Goal: Task Accomplishment & Management: Complete application form

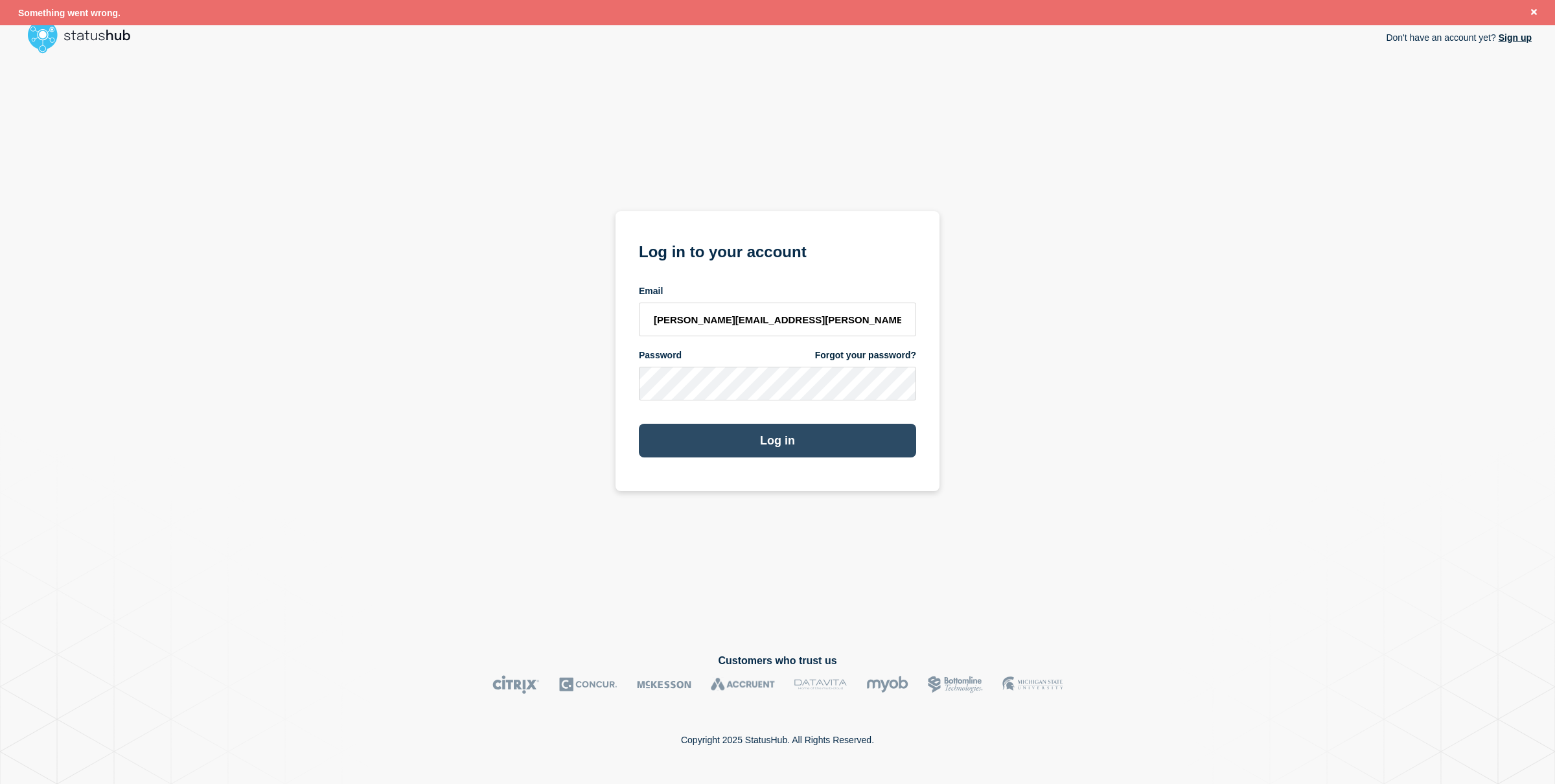
drag, startPoint x: 891, startPoint y: 435, endPoint x: 899, endPoint y: 430, distance: 9.4
click at [892, 434] on button "Log in" at bounding box center [778, 440] width 277 height 34
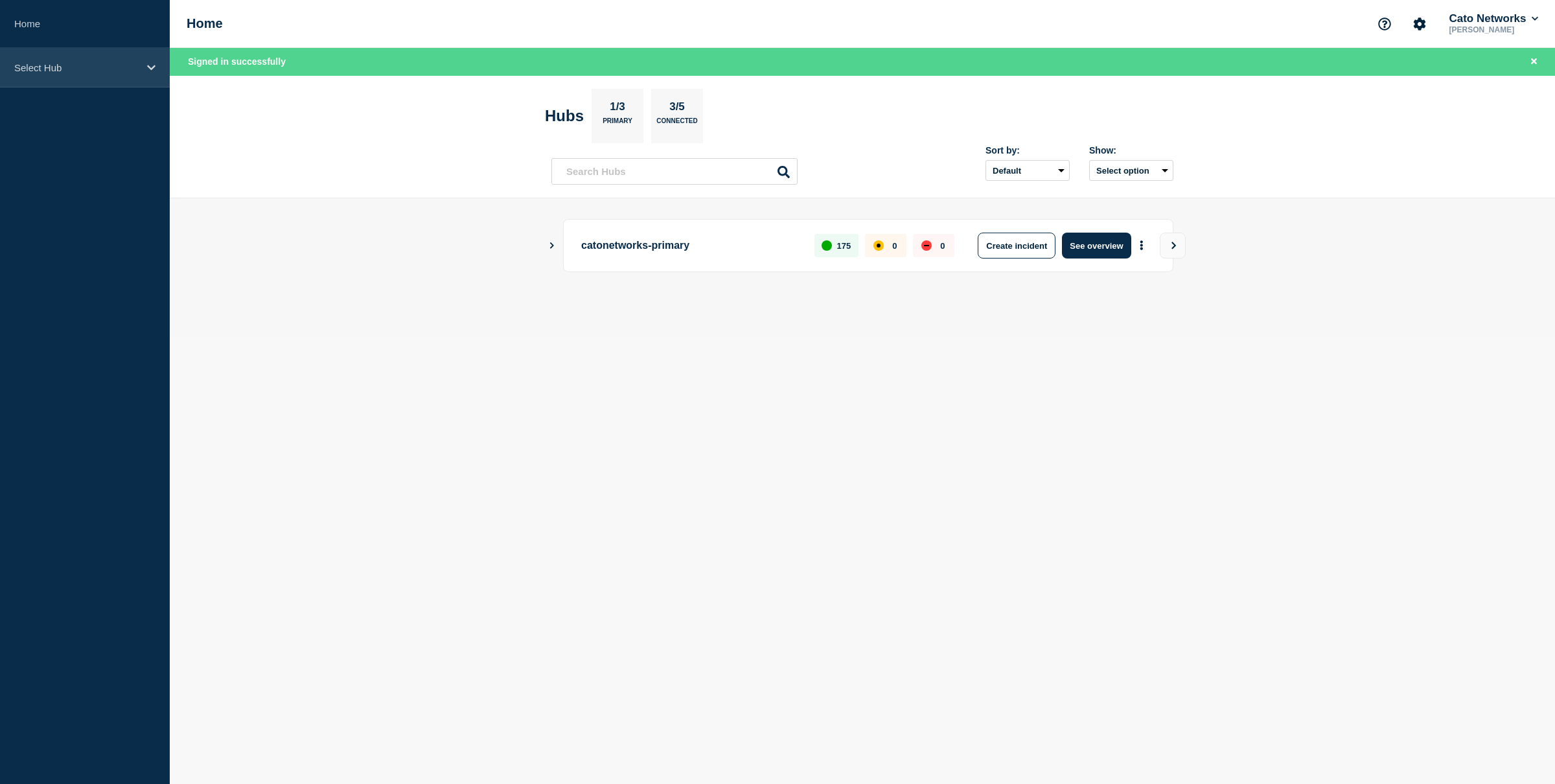
click at [66, 76] on div "Select Hub" at bounding box center [84, 68] width 169 height 40
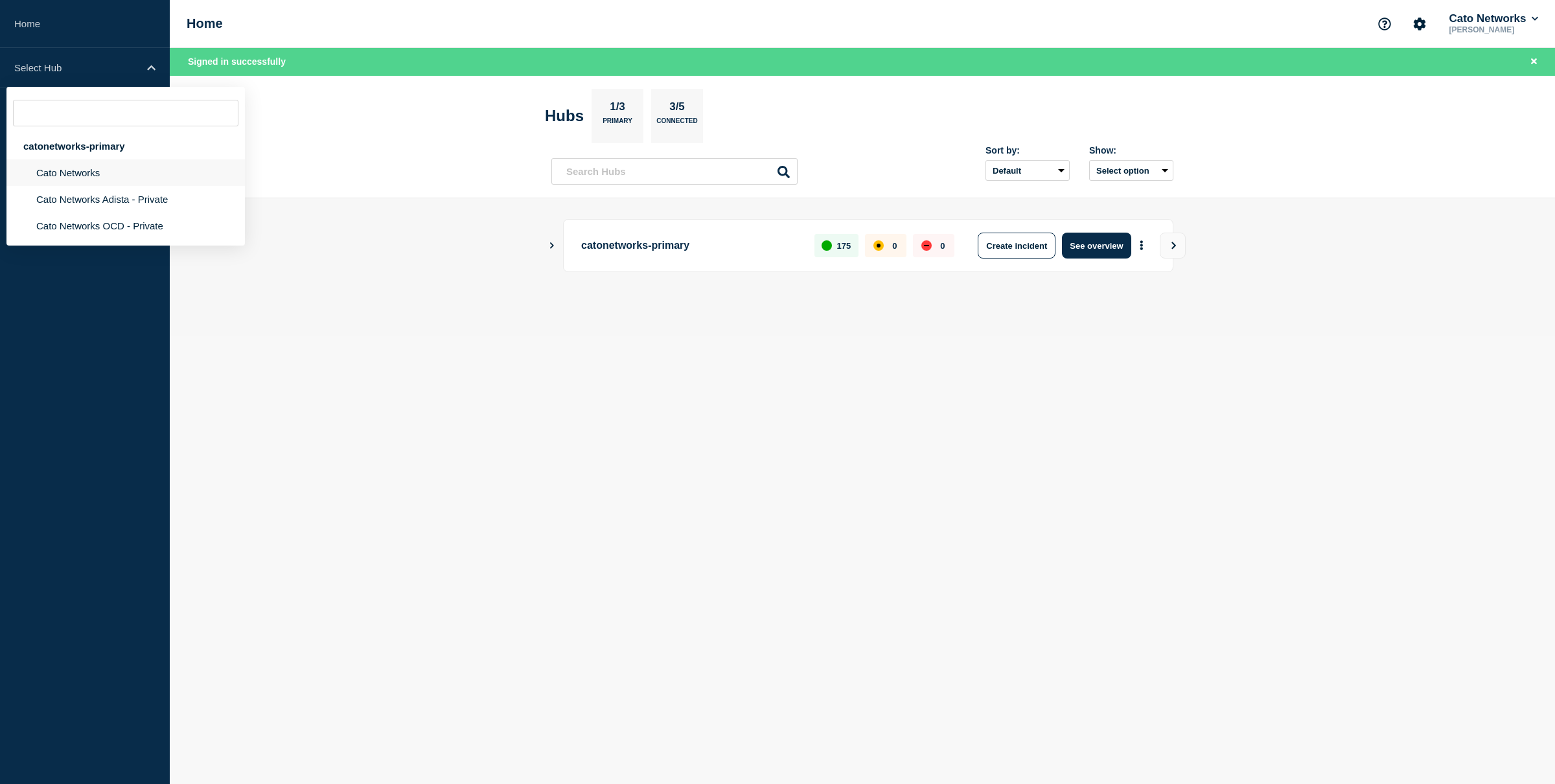
click at [77, 184] on li "Cato Networks" at bounding box center [125, 173] width 239 height 27
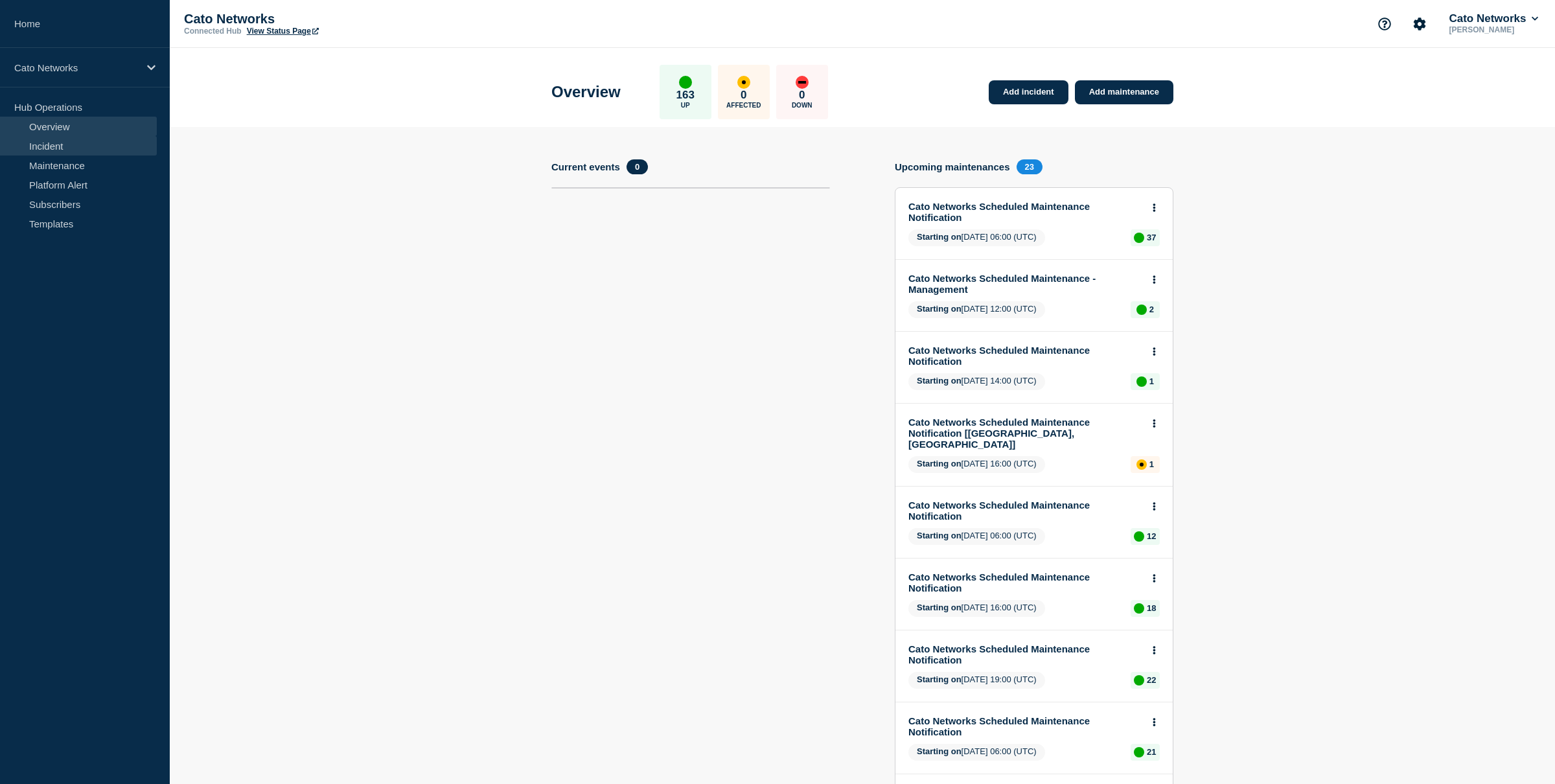
click at [81, 147] on link "Incident" at bounding box center [78, 146] width 157 height 19
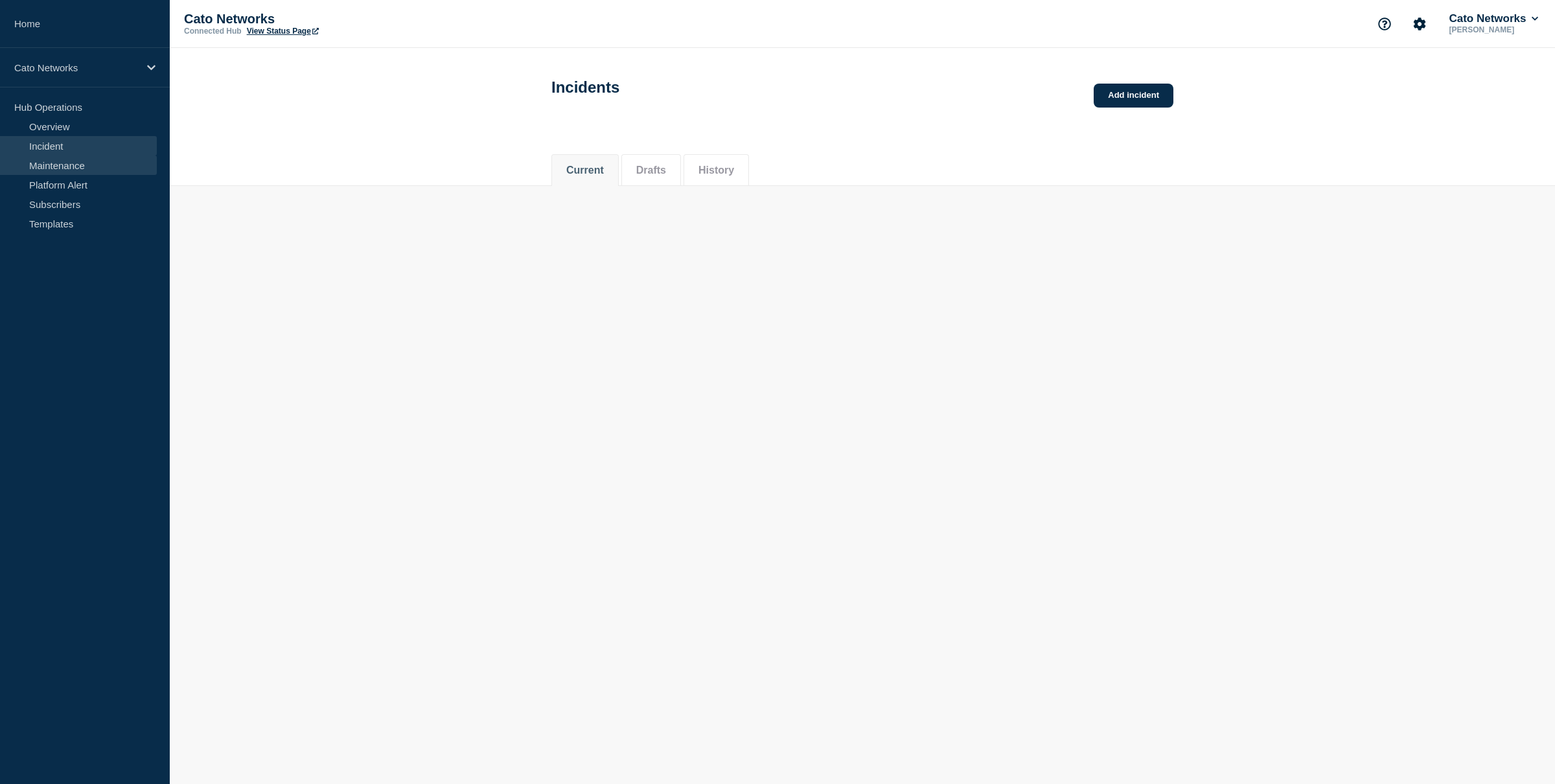
click at [83, 167] on link "Maintenance" at bounding box center [78, 165] width 157 height 19
click at [120, 160] on link "Maintenance" at bounding box center [78, 165] width 157 height 19
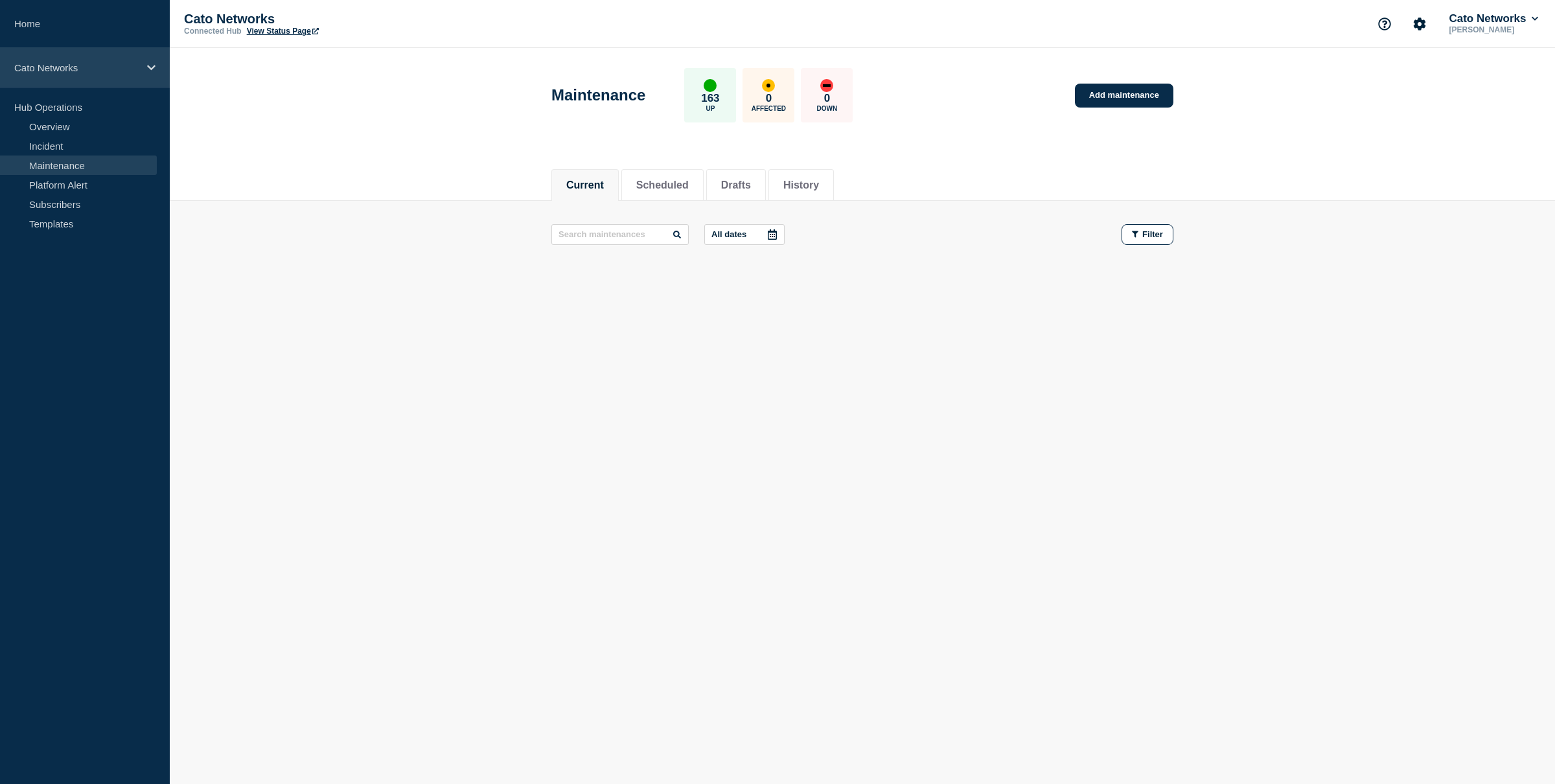
click at [149, 68] on icon at bounding box center [151, 68] width 9 height 5
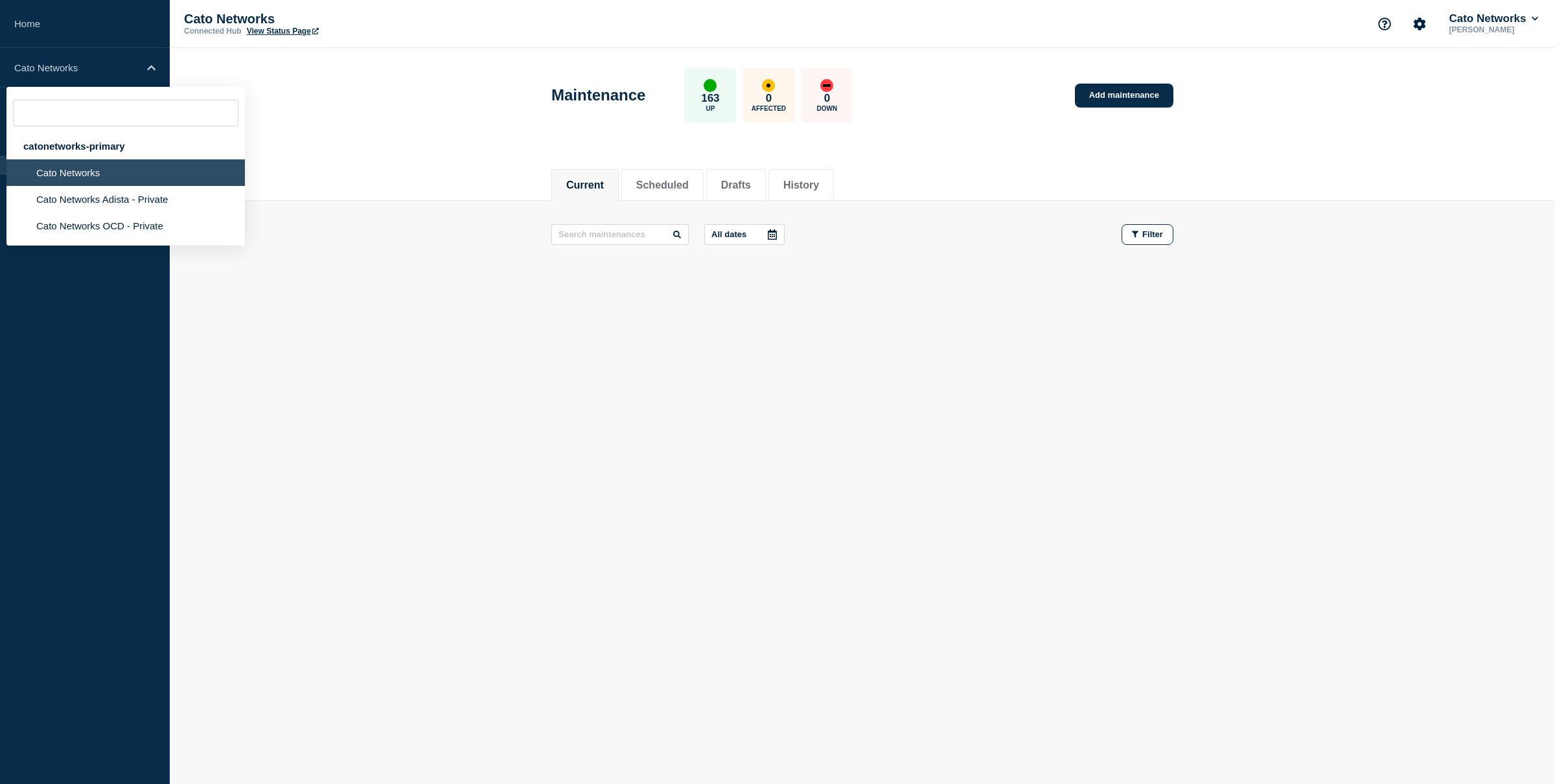
click at [284, 160] on div "Current Scheduled Drafts History" at bounding box center [862, 178] width 1386 height 44
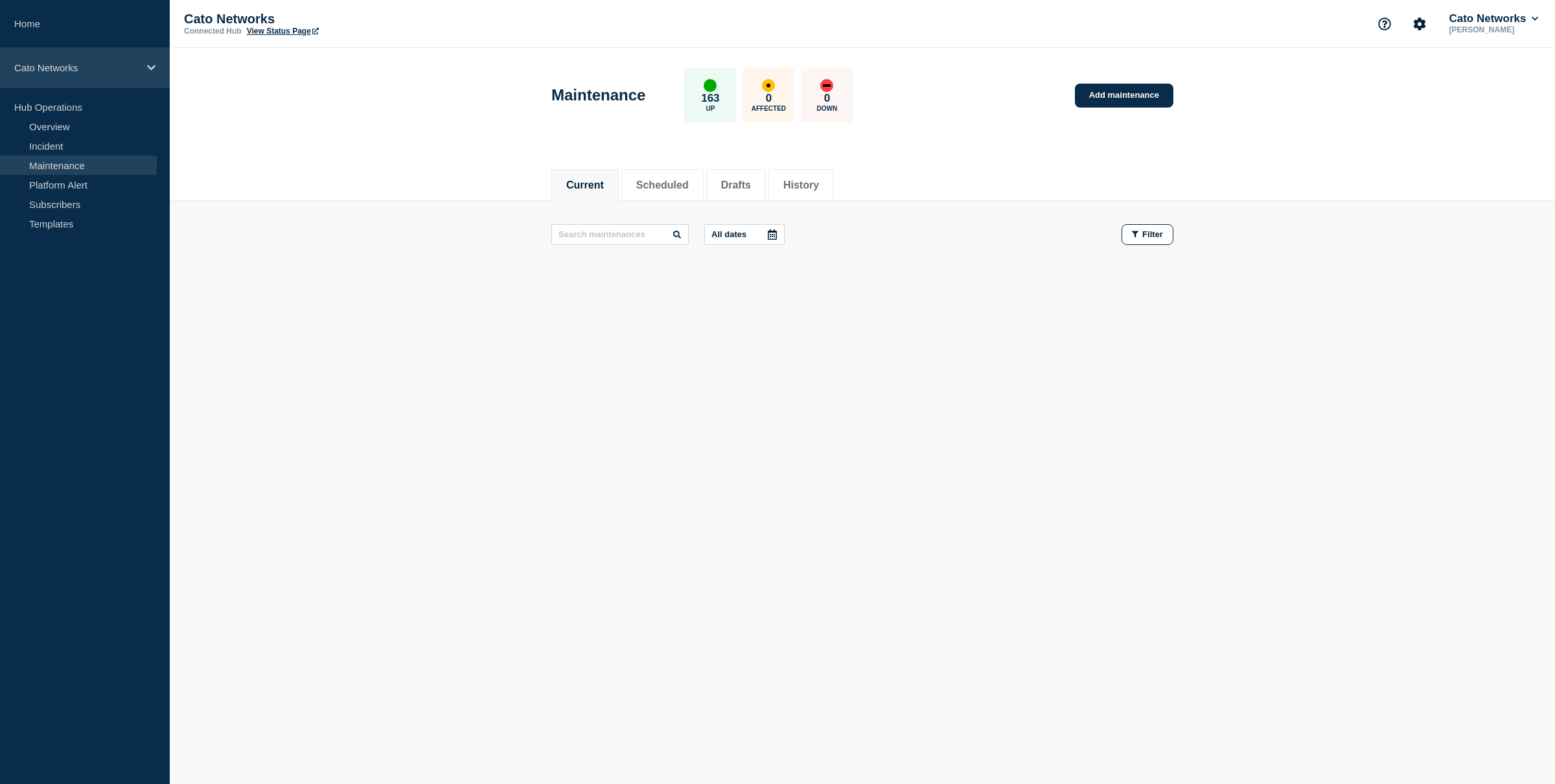
click at [130, 80] on div "Cato Networks" at bounding box center [84, 68] width 169 height 40
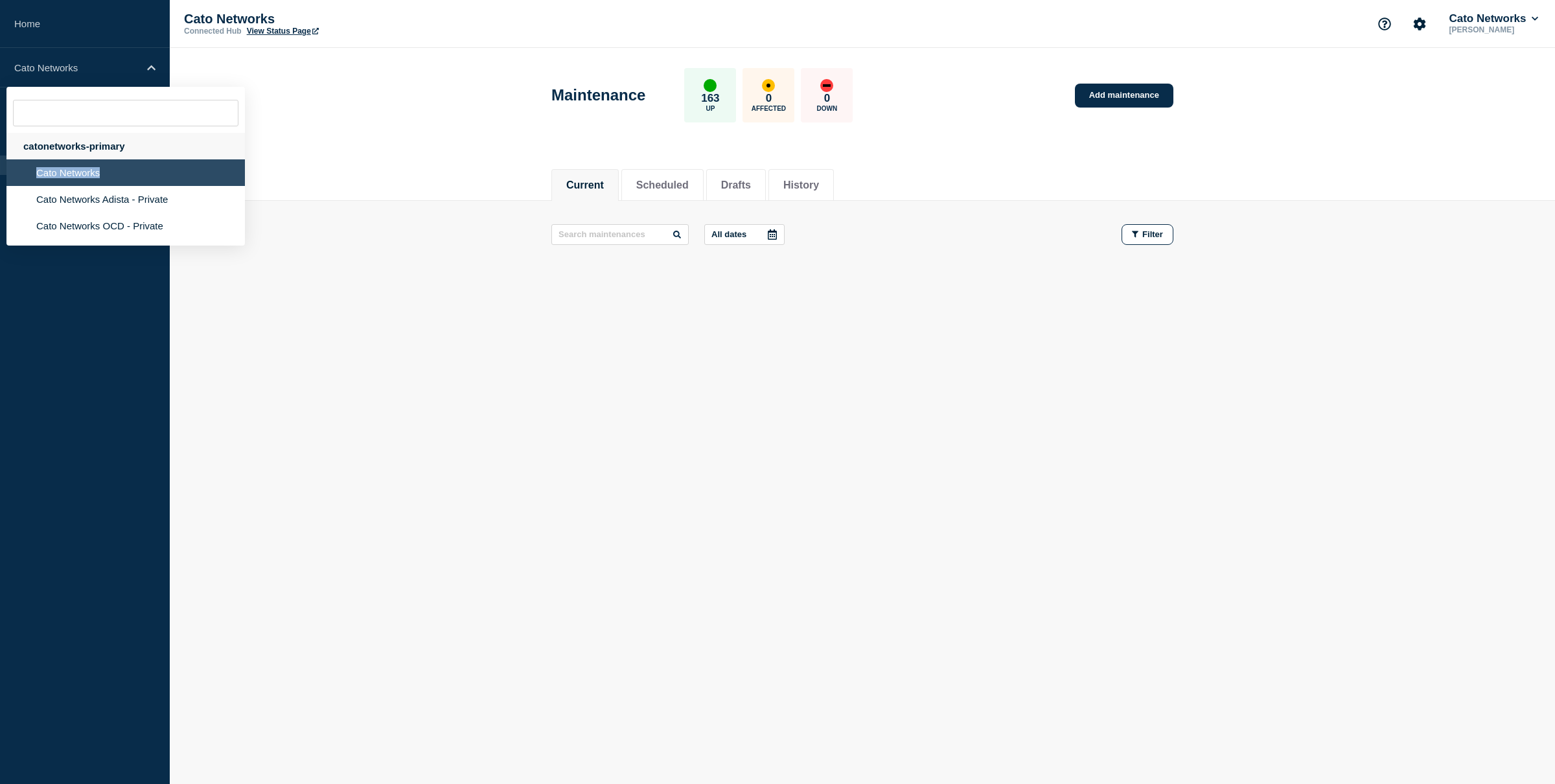
drag, startPoint x: 110, startPoint y: 181, endPoint x: 113, endPoint y: 162, distance: 19.2
click at [114, 168] on li "Cato Networks" at bounding box center [125, 173] width 239 height 27
click at [114, 155] on div "catonetworks-primary" at bounding box center [125, 146] width 239 height 27
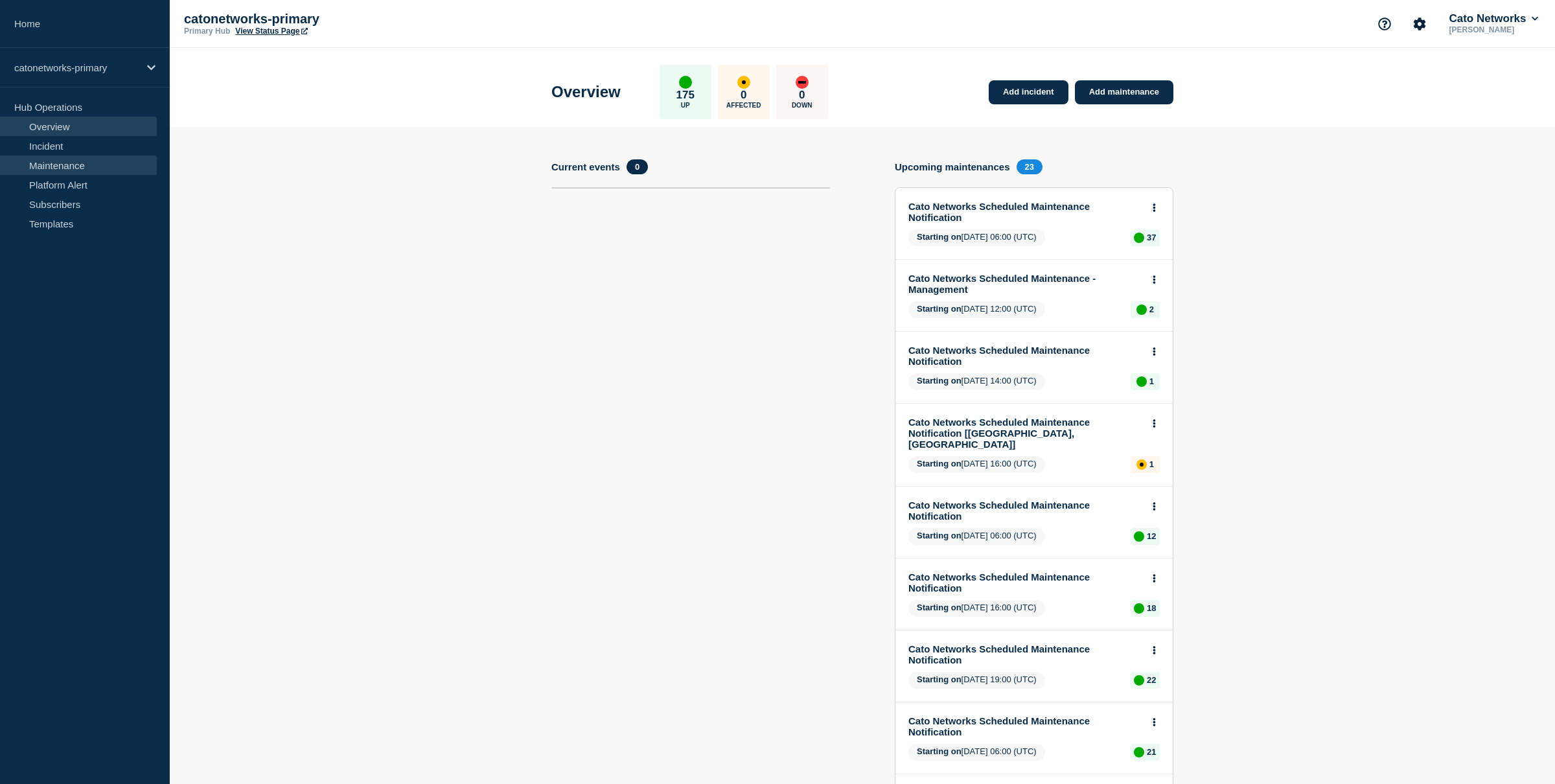
click at [121, 171] on link "Maintenance" at bounding box center [78, 165] width 157 height 19
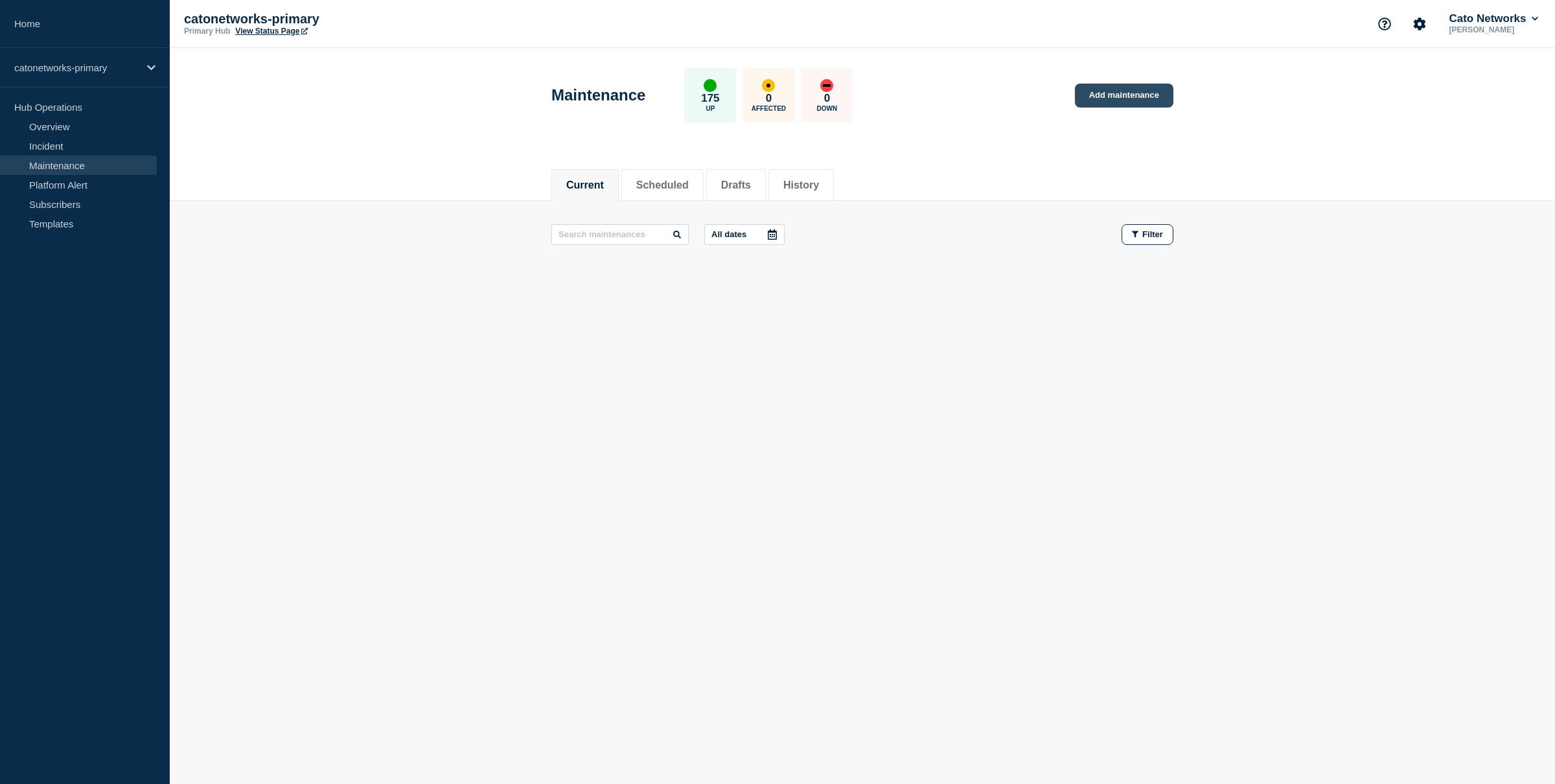
click at [1111, 101] on link "Add maintenance" at bounding box center [1124, 96] width 98 height 24
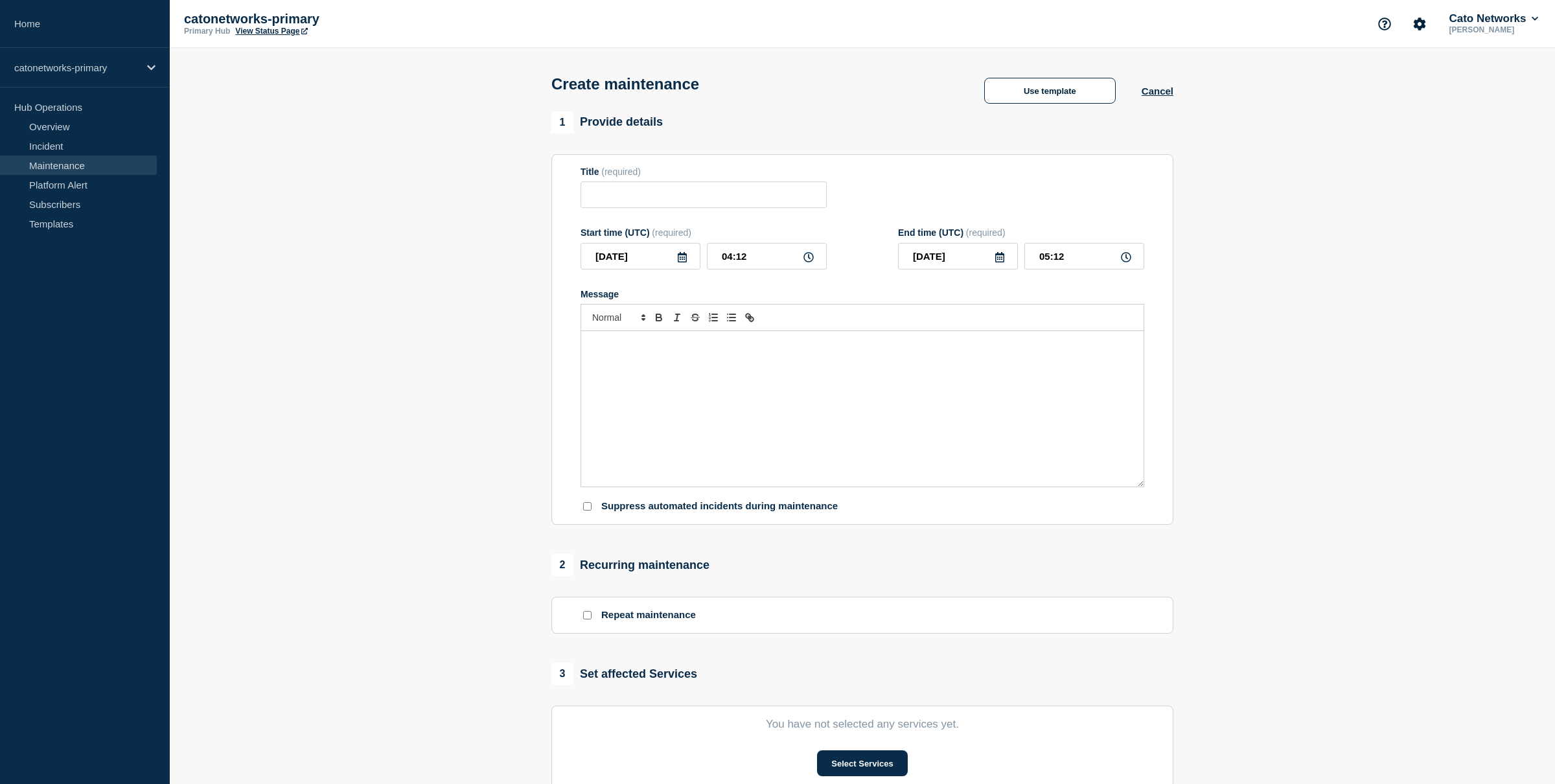
click at [1106, 99] on button "Use template" at bounding box center [1049, 91] width 131 height 26
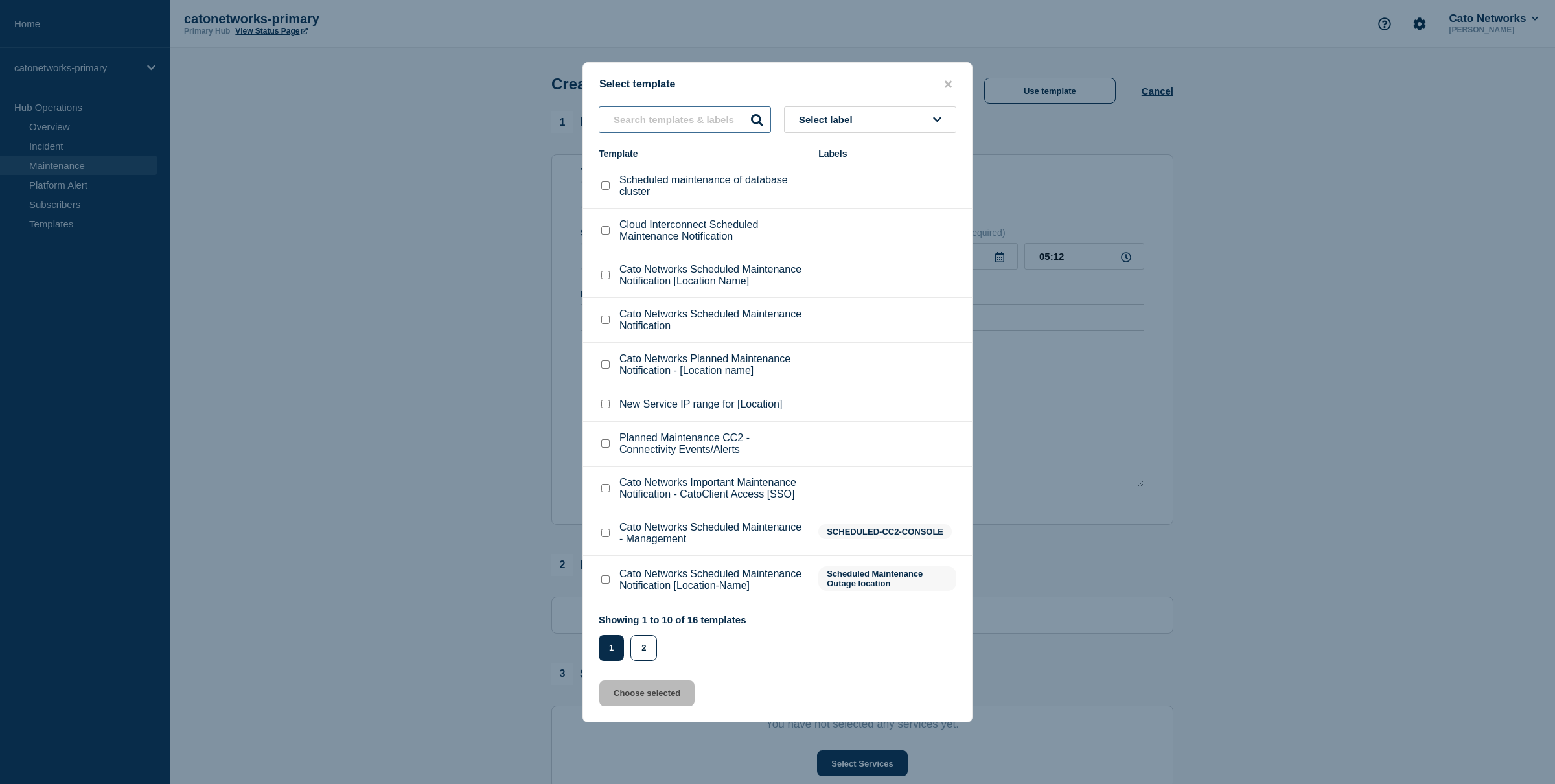
click at [697, 106] on input "text" at bounding box center [685, 119] width 172 height 27
type input "fabric"
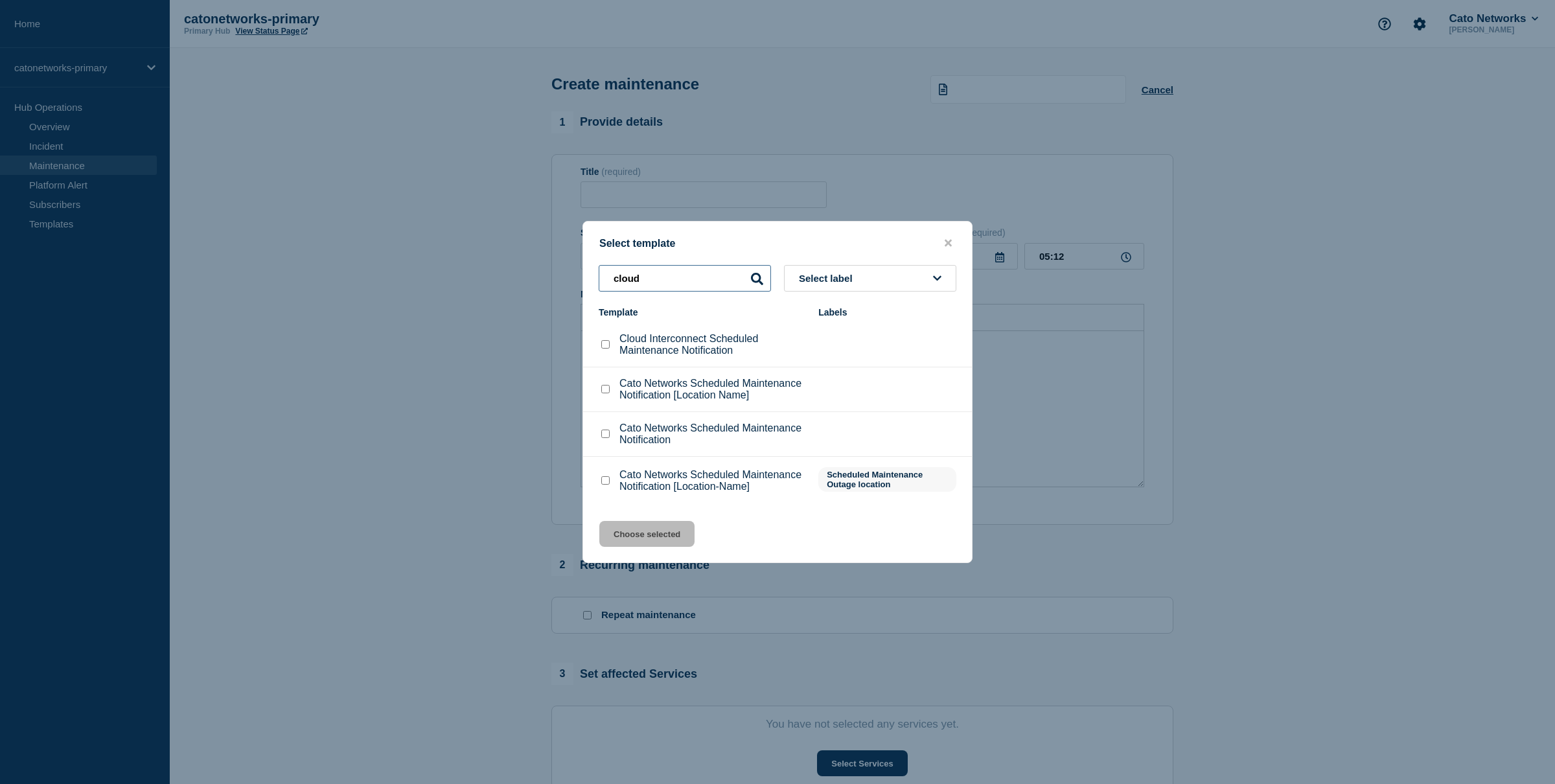
type input "cloud"
click at [608, 333] on div "Cloud Interconnect Scheduled Maintenance Notification" at bounding box center [702, 344] width 207 height 23
drag, startPoint x: 605, startPoint y: 346, endPoint x: 598, endPoint y: 343, distance: 7.6
click at [605, 346] on div at bounding box center [605, 344] width 13 height 13
click at [605, 343] on input "Cloud Interconnect Scheduled Maintenance Notification checkbox" at bounding box center [605, 345] width 9 height 9
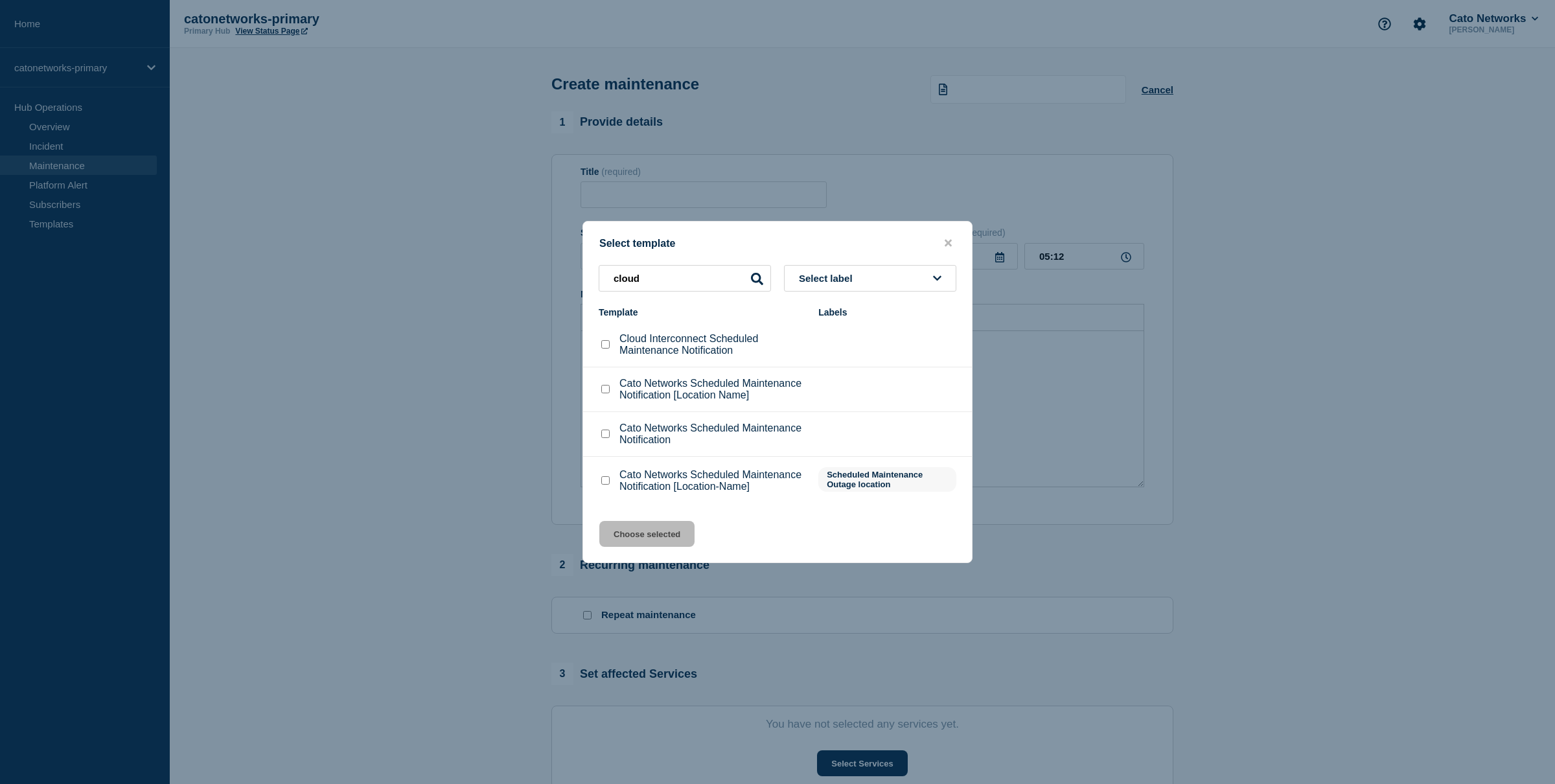
checkbox input "true"
click at [657, 547] on button "Choose selected" at bounding box center [647, 534] width 96 height 26
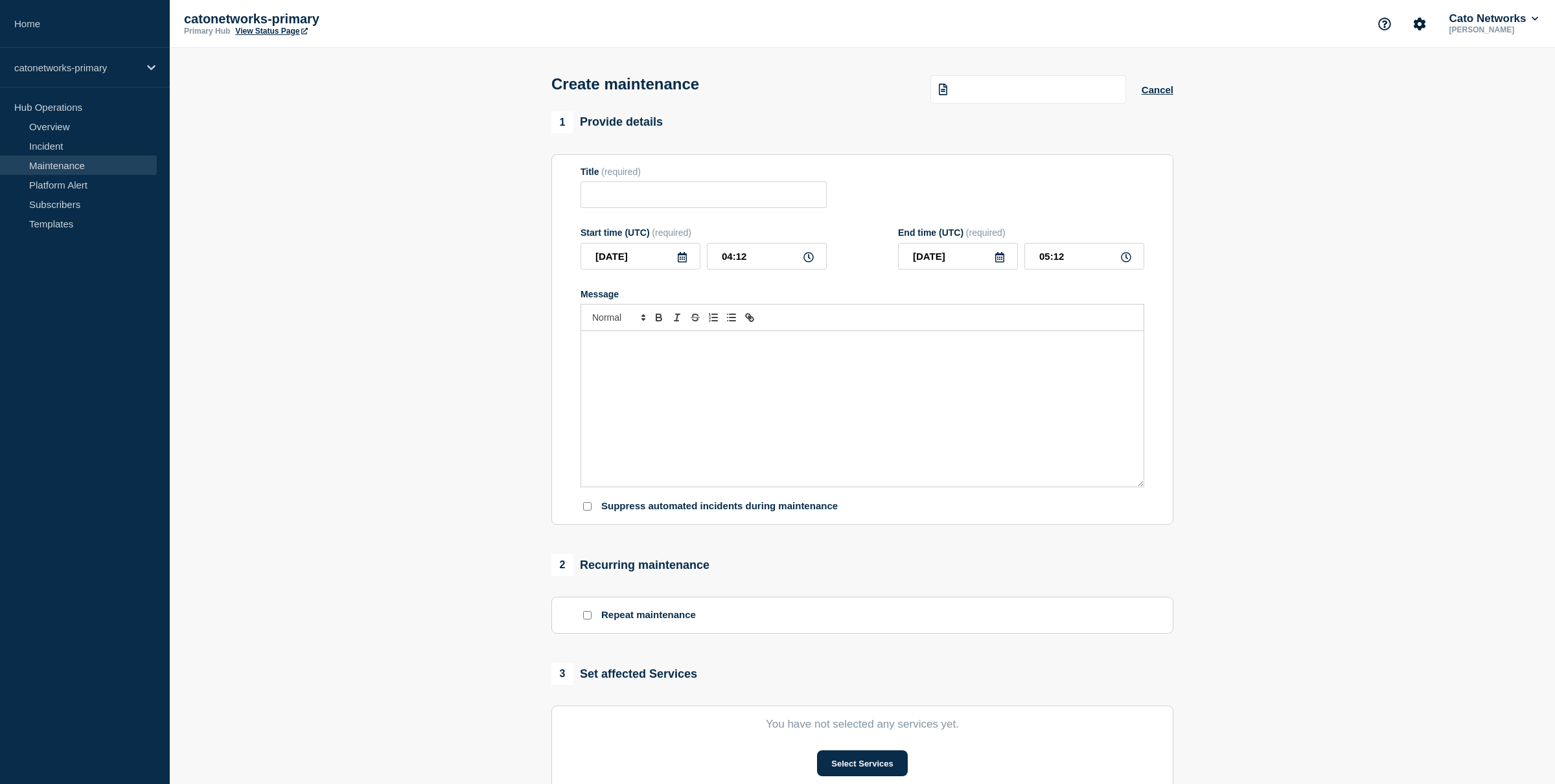
type input "Cloud Interconnect Scheduled Maintenance Notification"
checkbox input "false"
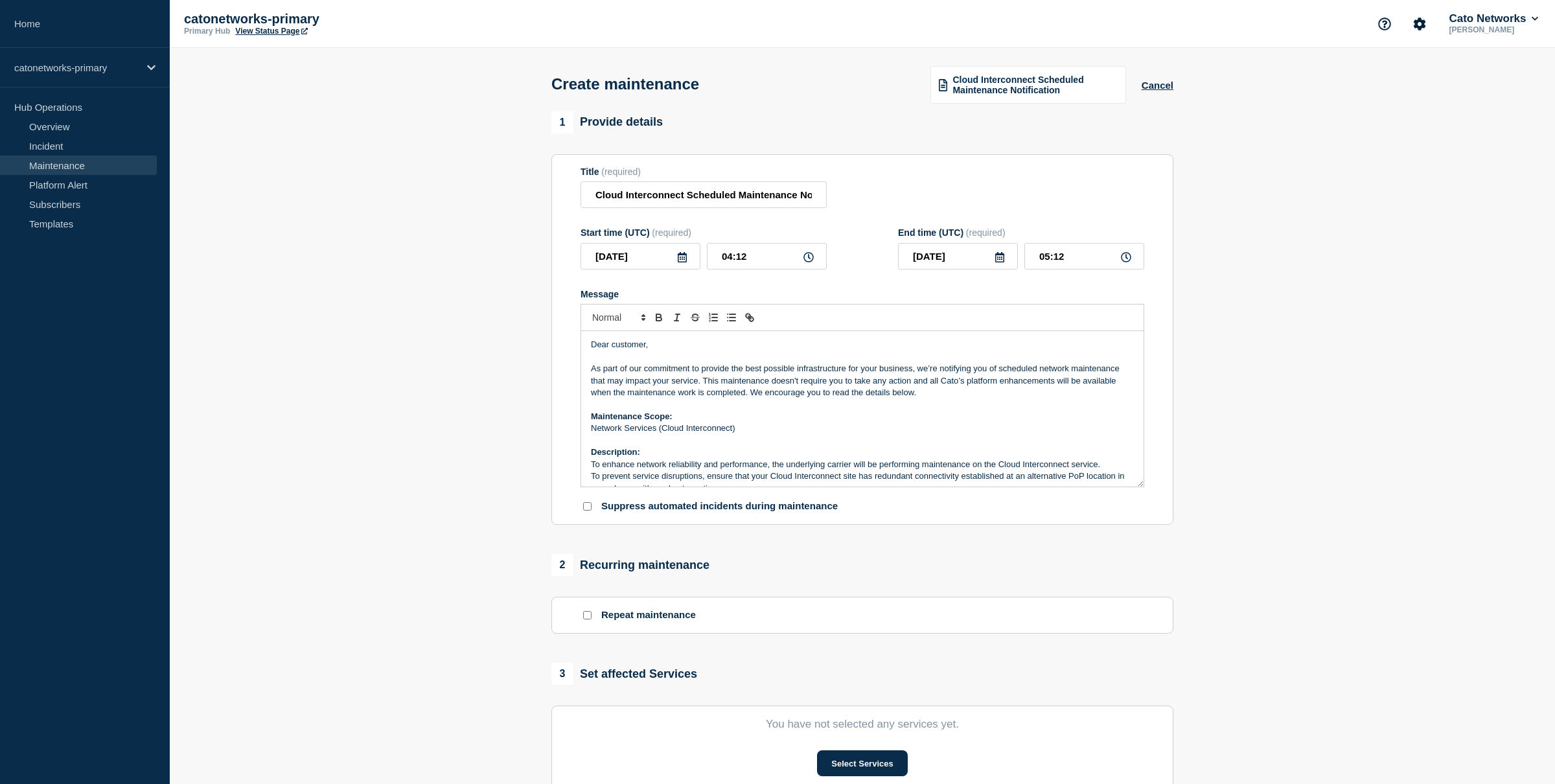
scroll to position [147, 0]
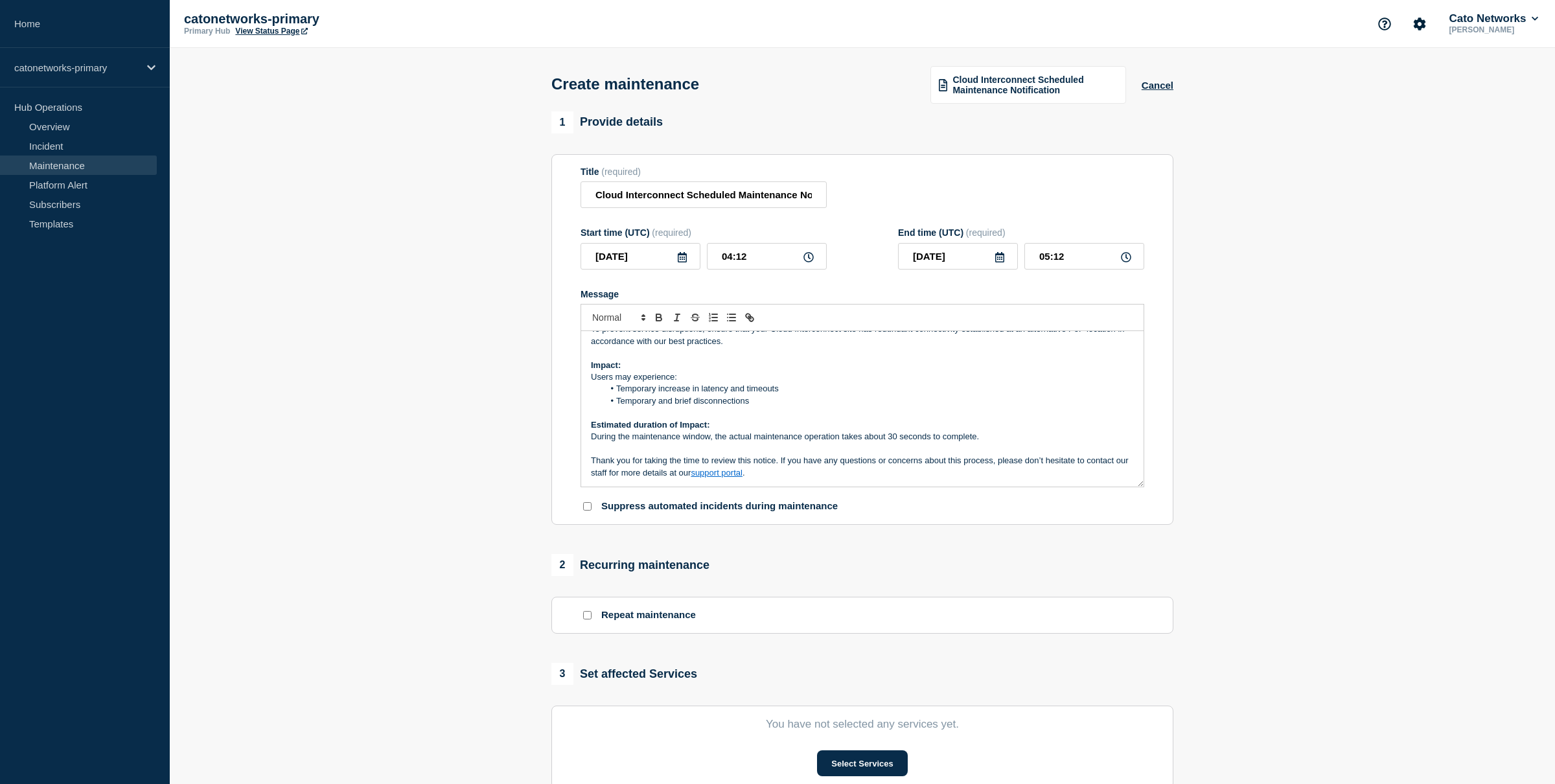
click at [759, 478] on p "Thank you for taking the time to review this notice. If you have any questions …" at bounding box center [862, 467] width 543 height 24
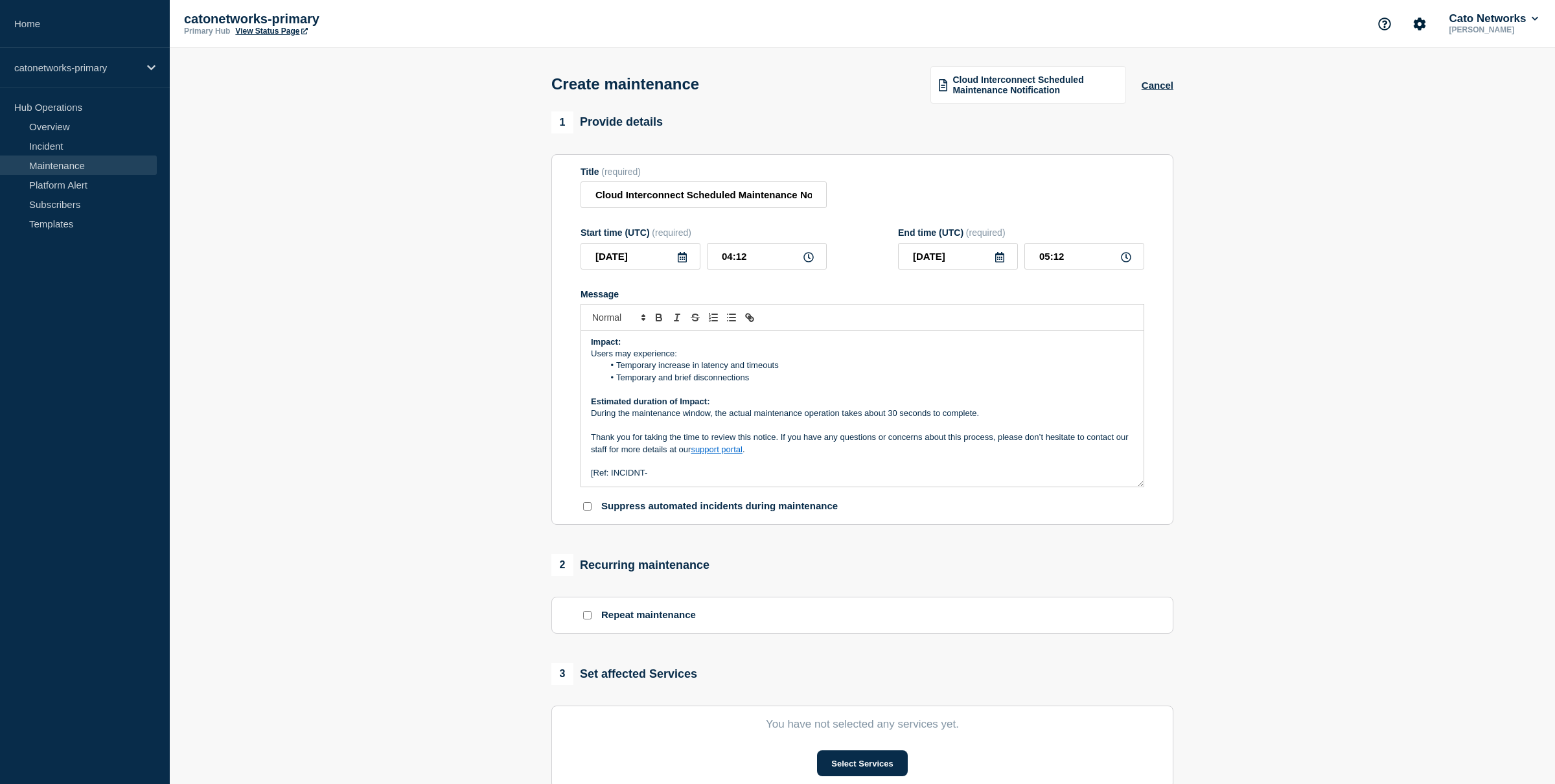
scroll to position [169, 0]
drag, startPoint x: 647, startPoint y: 487, endPoint x: 653, endPoint y: 488, distance: 6.1
click at [647, 479] on p "[Ref: INCIDNT-INCIDNT-7524" at bounding box center [862, 473] width 543 height 11
click at [733, 479] on p "[Ref: INCIDNT-7524" at bounding box center [862, 473] width 543 height 11
click at [689, 264] on input "[DATE]" at bounding box center [640, 256] width 120 height 27
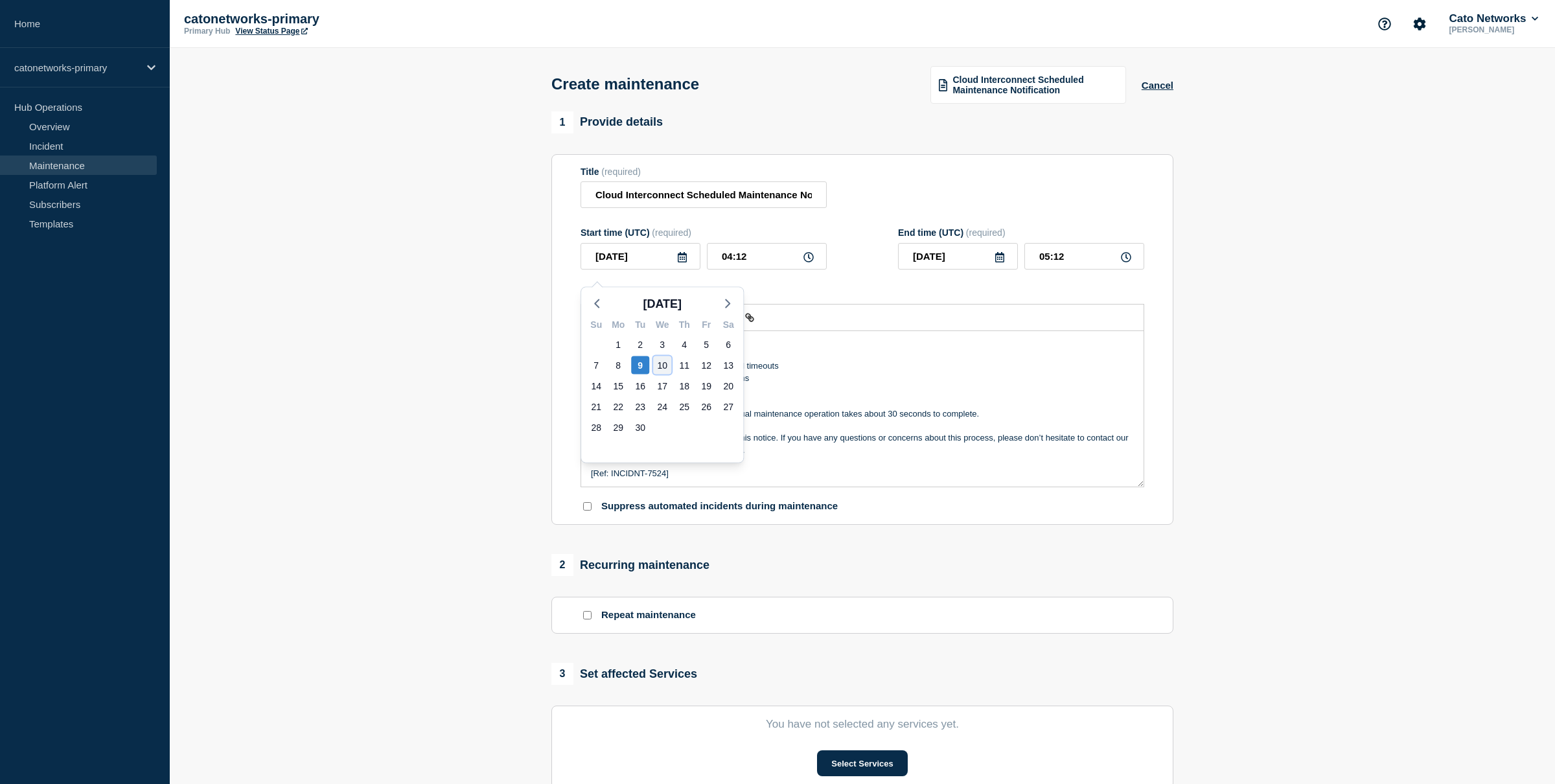
click at [659, 365] on div "10" at bounding box center [662, 365] width 18 height 18
type input "[DATE]"
drag, startPoint x: 760, startPoint y: 268, endPoint x: 672, endPoint y: 264, distance: 88.1
click at [672, 265] on div "[DATE] 04:12" at bounding box center [703, 256] width 246 height 27
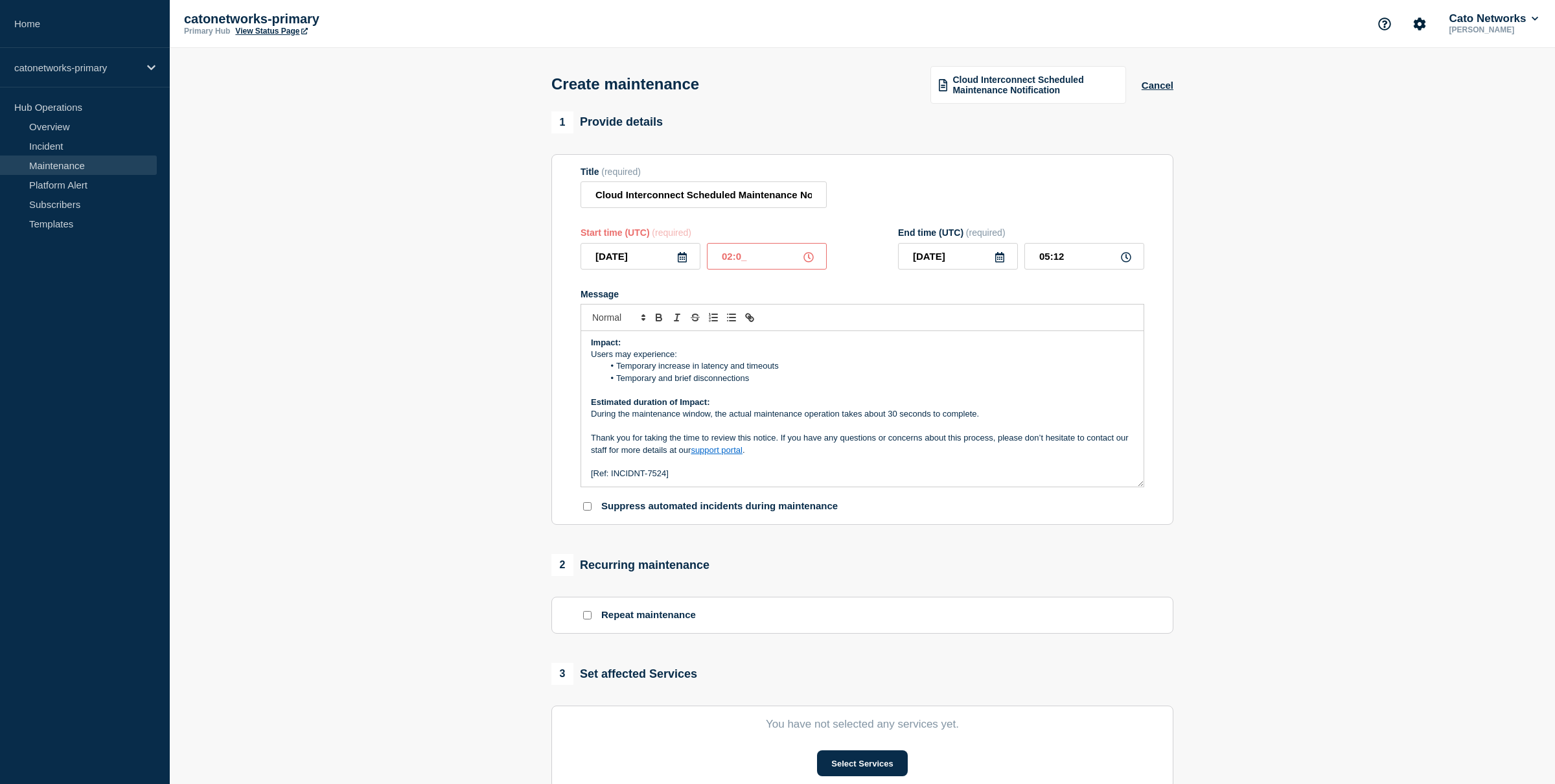
type input "02:00"
drag, startPoint x: 1045, startPoint y: 264, endPoint x: 1014, endPoint y: 264, distance: 31.0
click at [1014, 264] on div "[DATE] 03:00" at bounding box center [1021, 256] width 246 height 27
type input "09:00"
click at [1351, 259] on section "1 Provide details Title (required) Cloud Interconnect Scheduled Maintenance Not…" at bounding box center [862, 561] width 1386 height 899
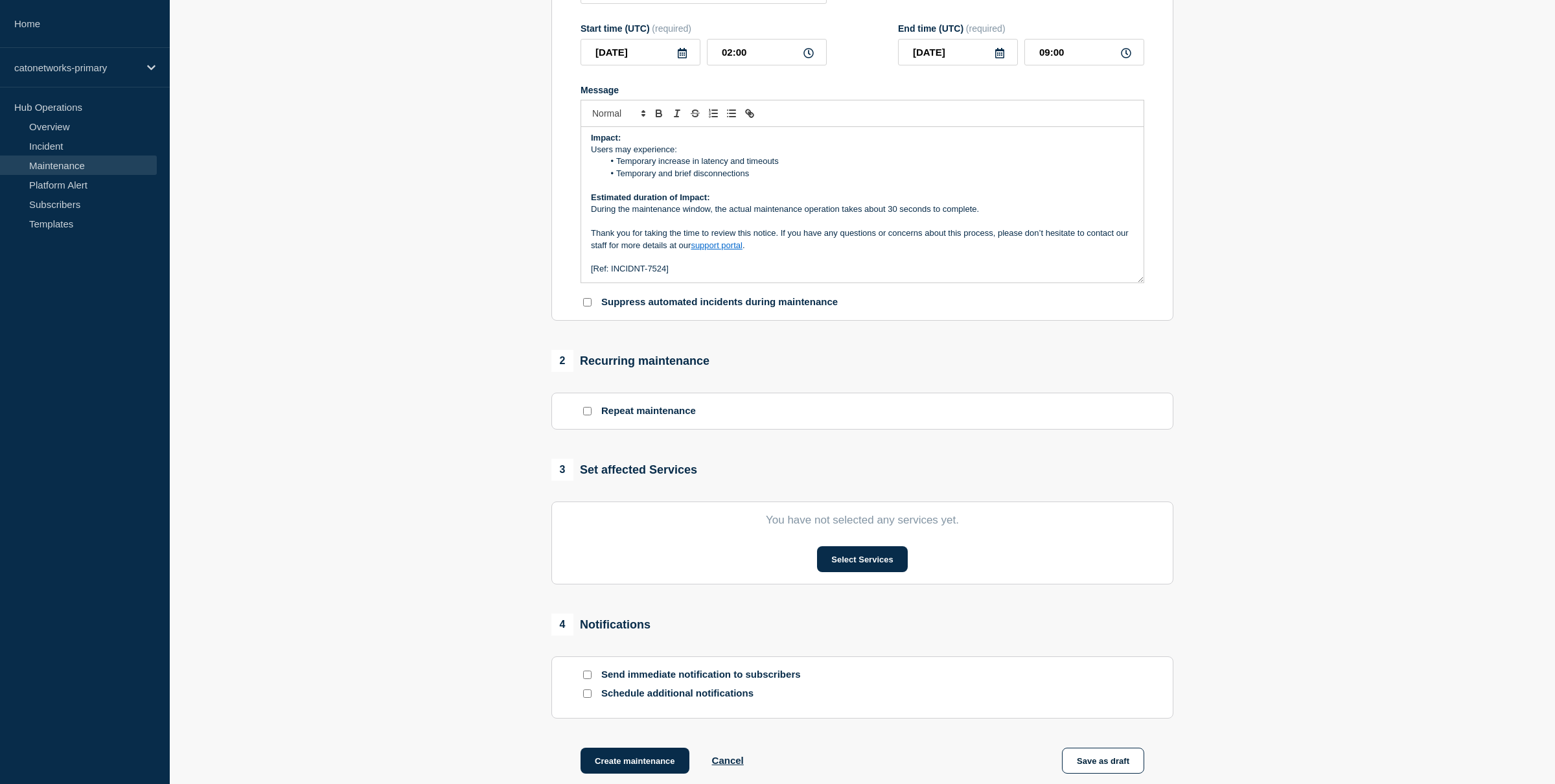
scroll to position [228, 0]
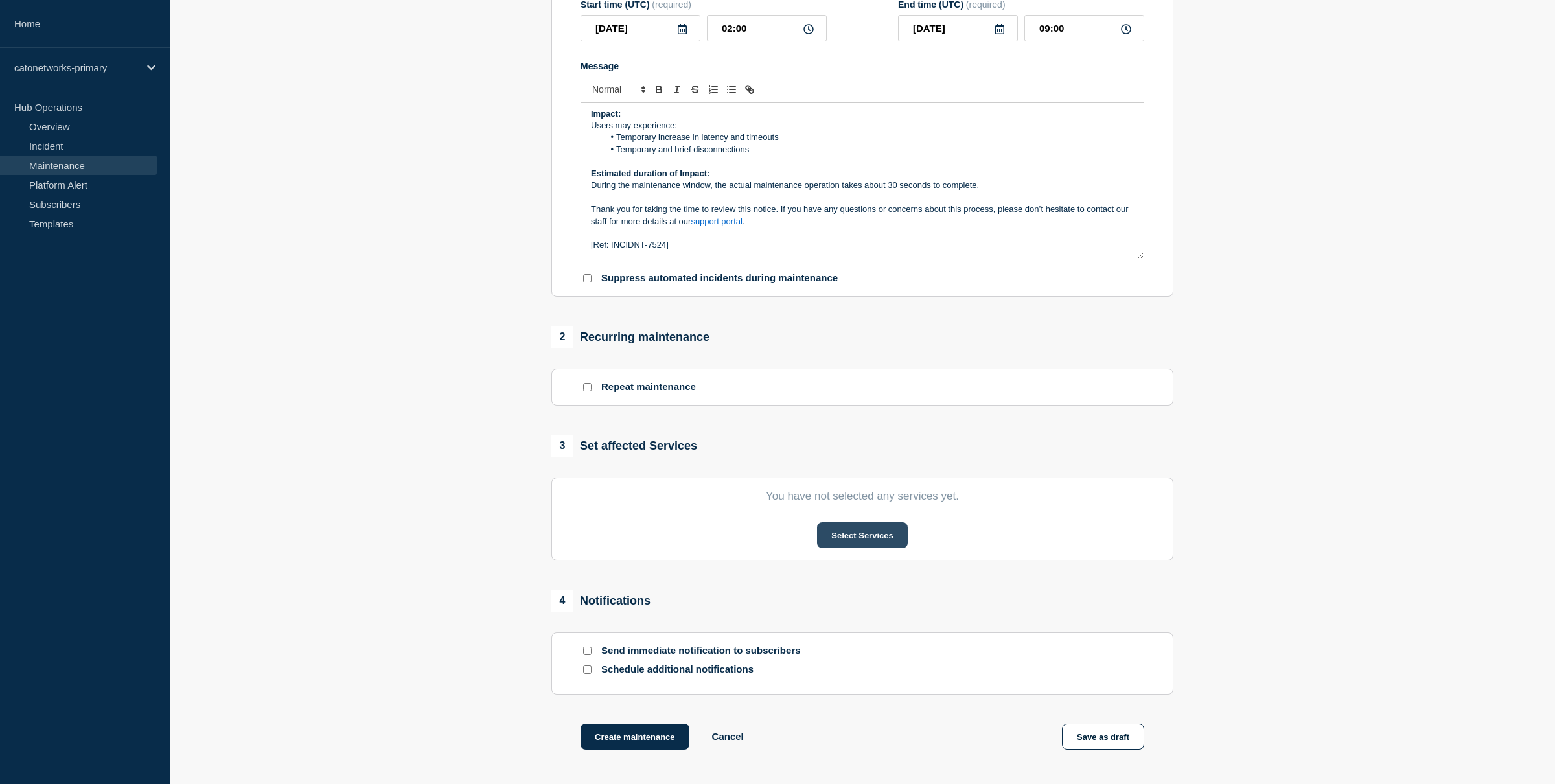
click at [846, 548] on button "Select Services" at bounding box center [863, 535] width 90 height 26
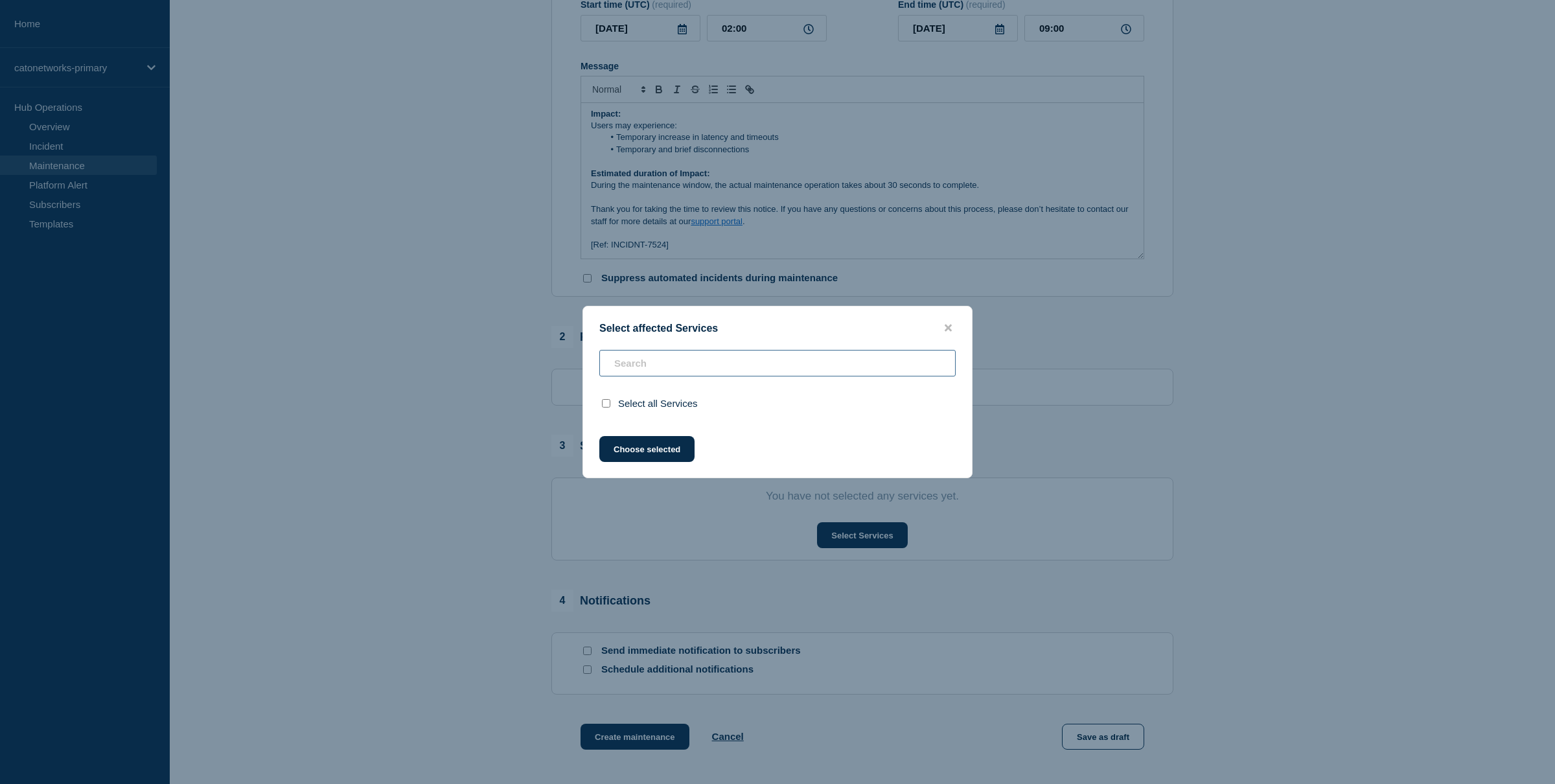
click at [721, 368] on input "text" at bounding box center [778, 363] width 356 height 27
type input "a"
checkbox input "true"
type input "ashburn"
checkbox input "false"
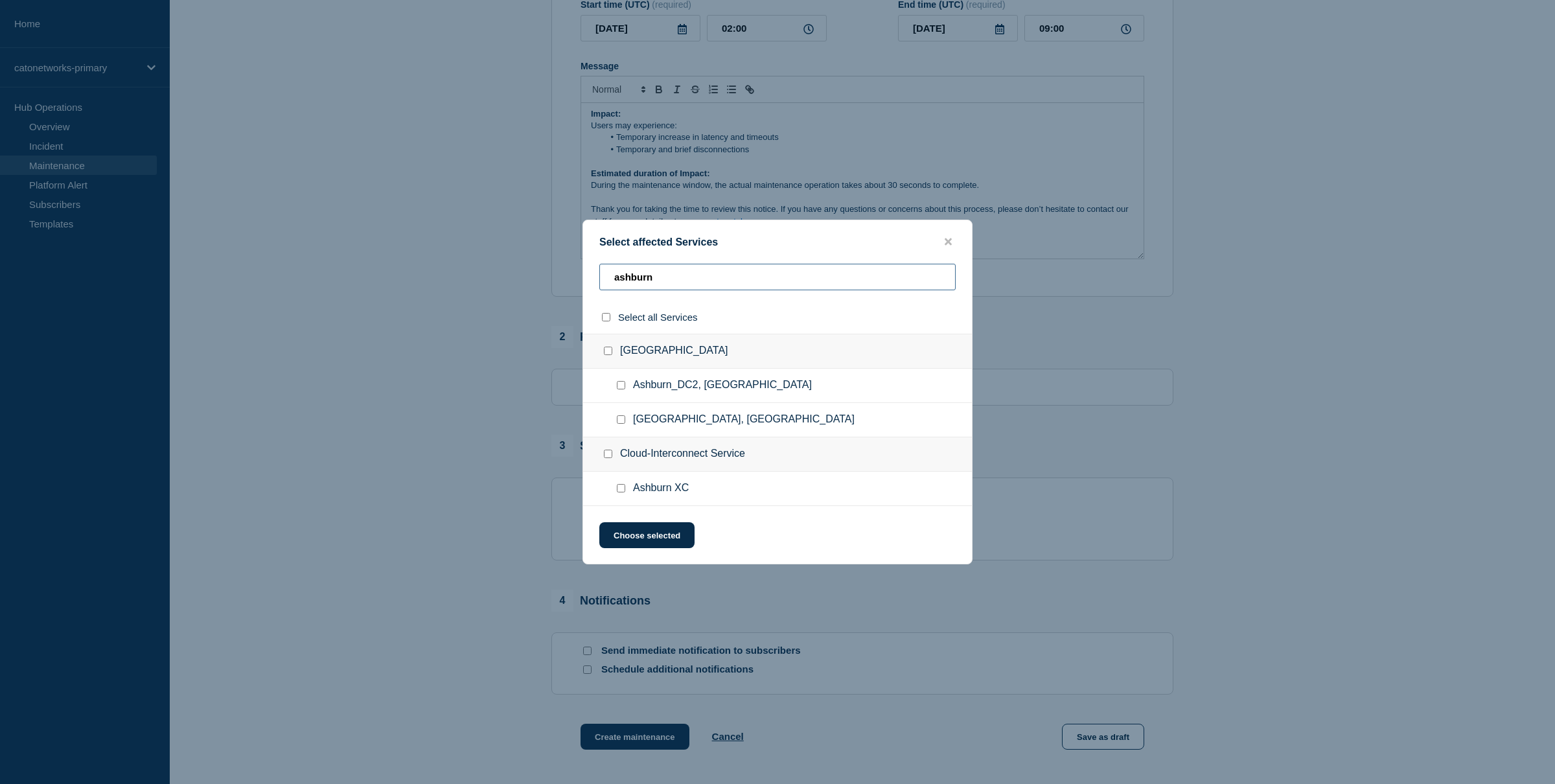
type input "ashburn"
click at [622, 423] on input "Ashburn, VA checkbox" at bounding box center [621, 419] width 9 height 9
checkbox input "true"
click at [622, 492] on input "Ashburn XC checkbox" at bounding box center [621, 488] width 9 height 9
checkbox input "true"
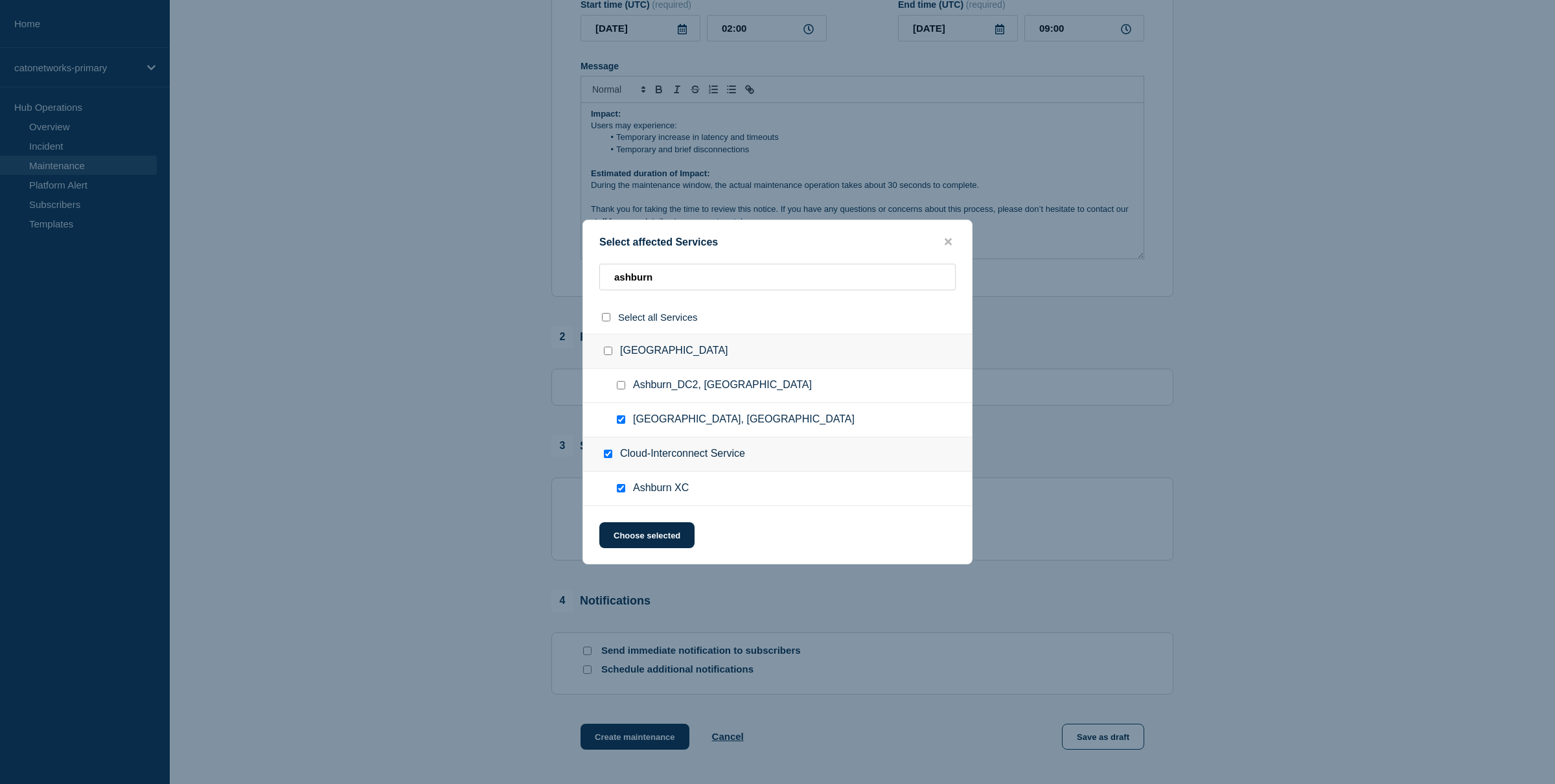
checkbox input "true"
click at [620, 424] on input "Ashburn, VA checkbox" at bounding box center [621, 419] width 9 height 9
checkbox input "false"
click at [665, 539] on button "Choose selected" at bounding box center [647, 535] width 96 height 26
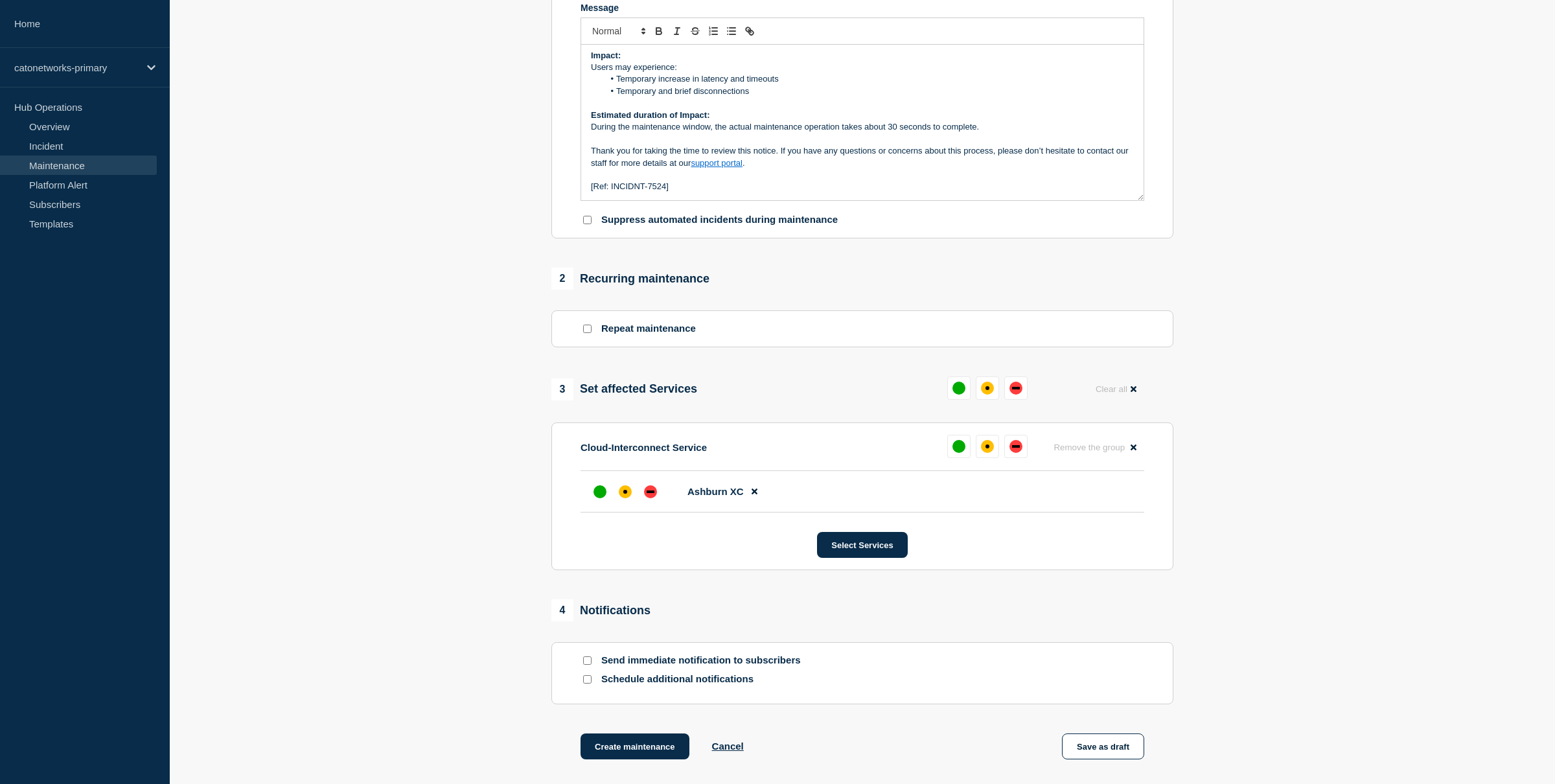
scroll to position [300, 0]
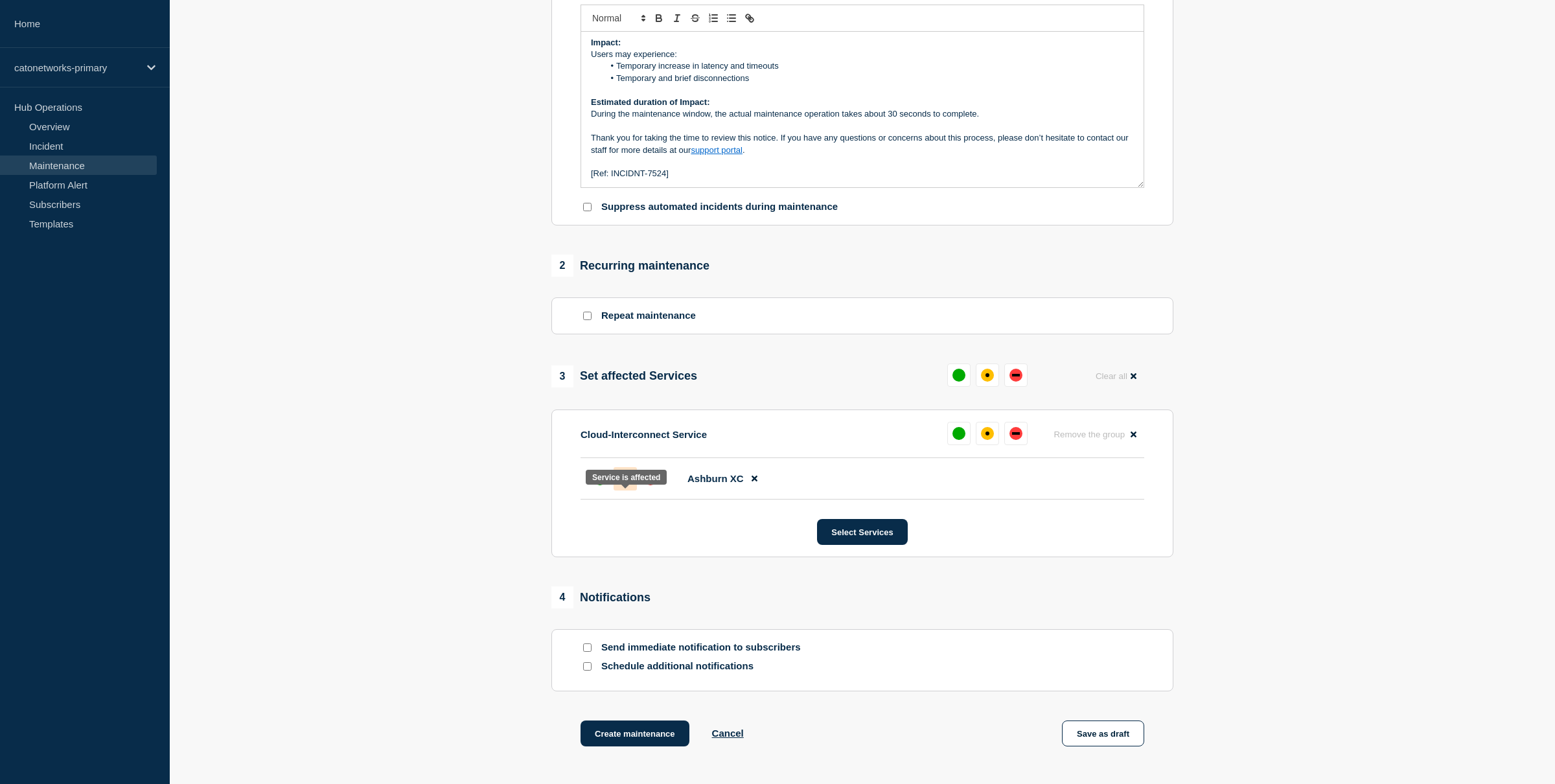
click at [619, 485] on div "affected" at bounding box center [625, 478] width 13 height 13
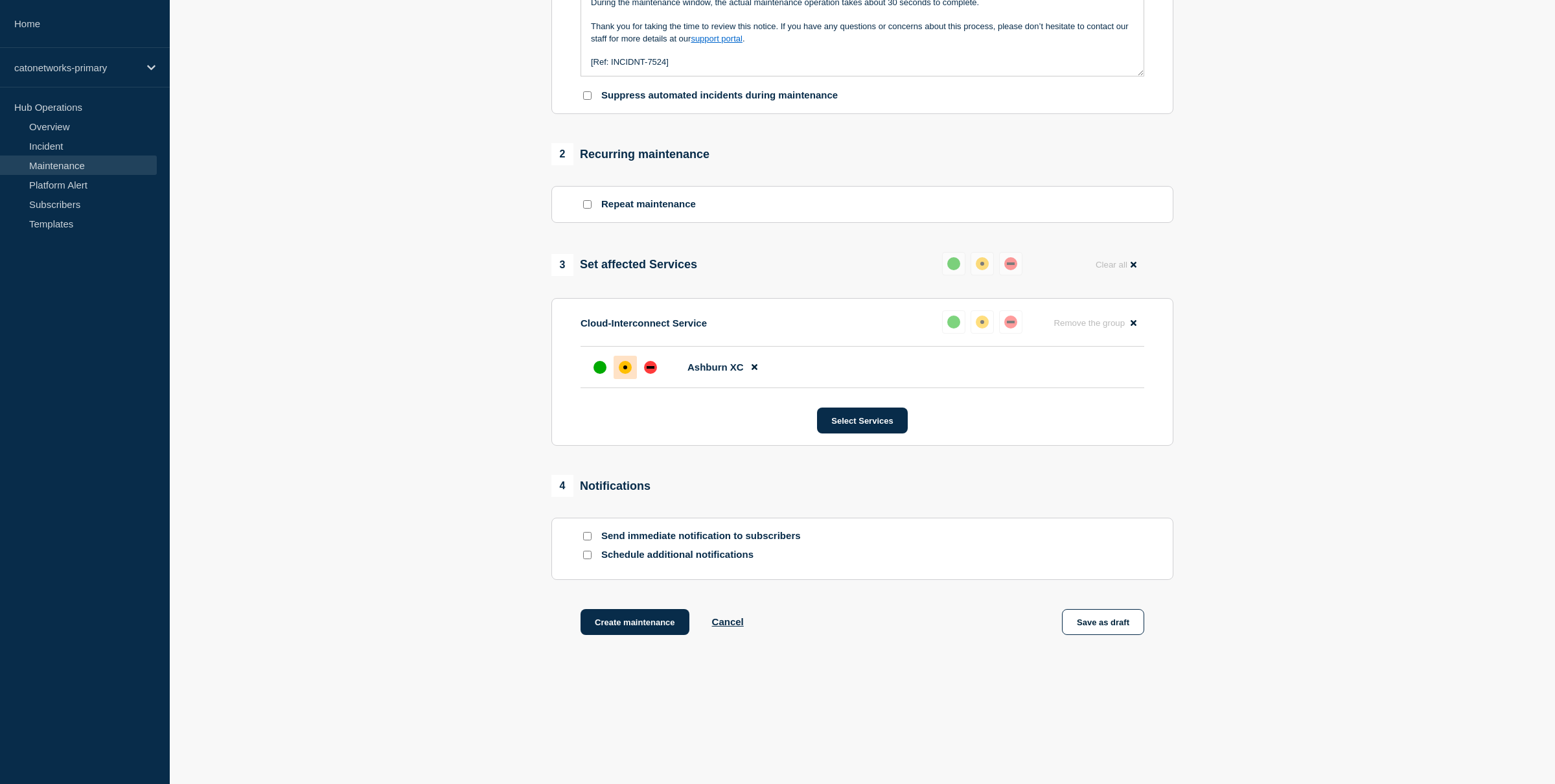
scroll to position [436, 0]
click at [593, 536] on div at bounding box center [586, 536] width 13 height 12
click at [592, 534] on div at bounding box center [586, 536] width 13 height 12
click at [591, 534] on input "Send immediate notification to subscribers" at bounding box center [587, 537] width 9 height 9
checkbox input "true"
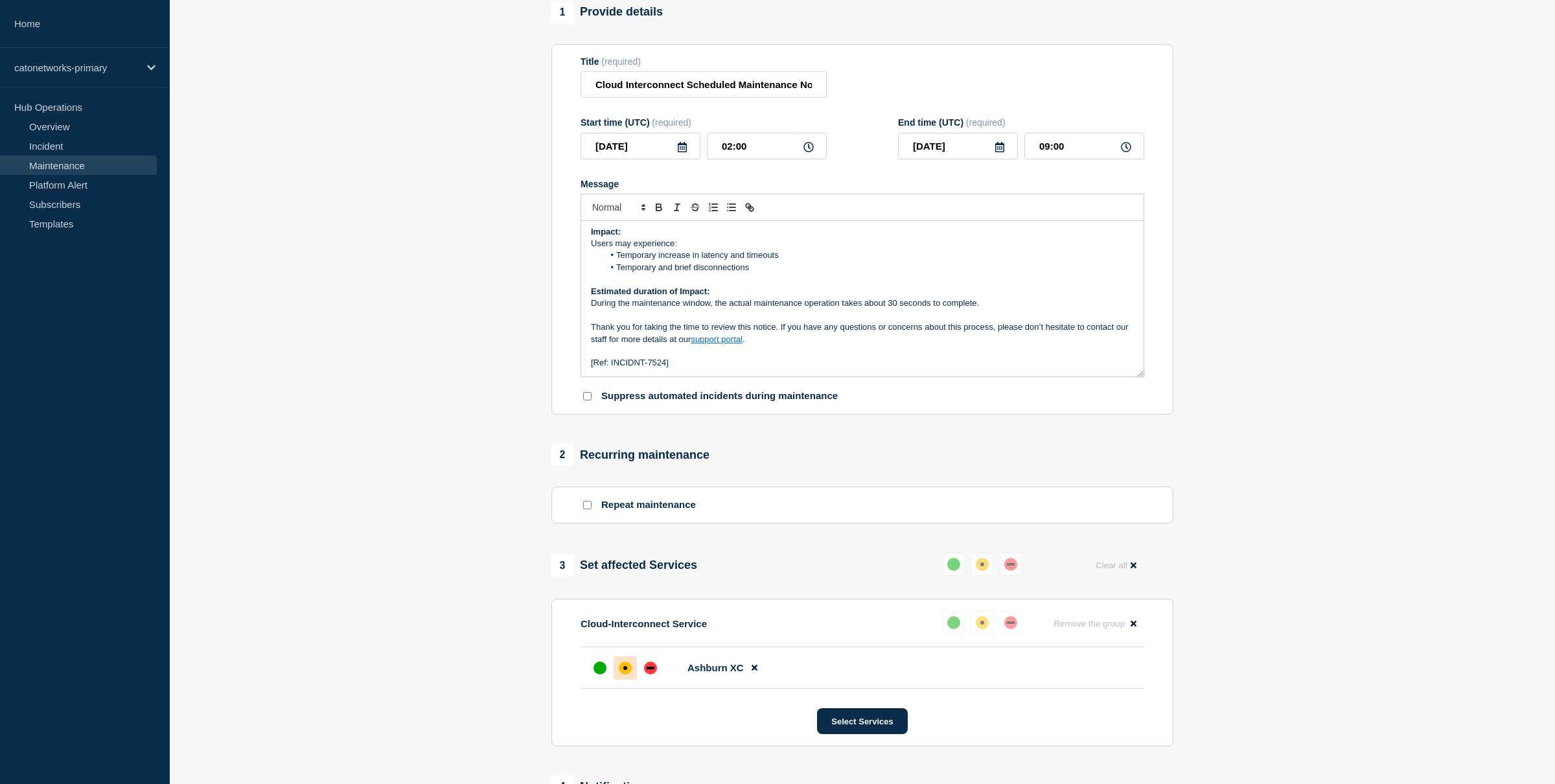
scroll to position [0, 0]
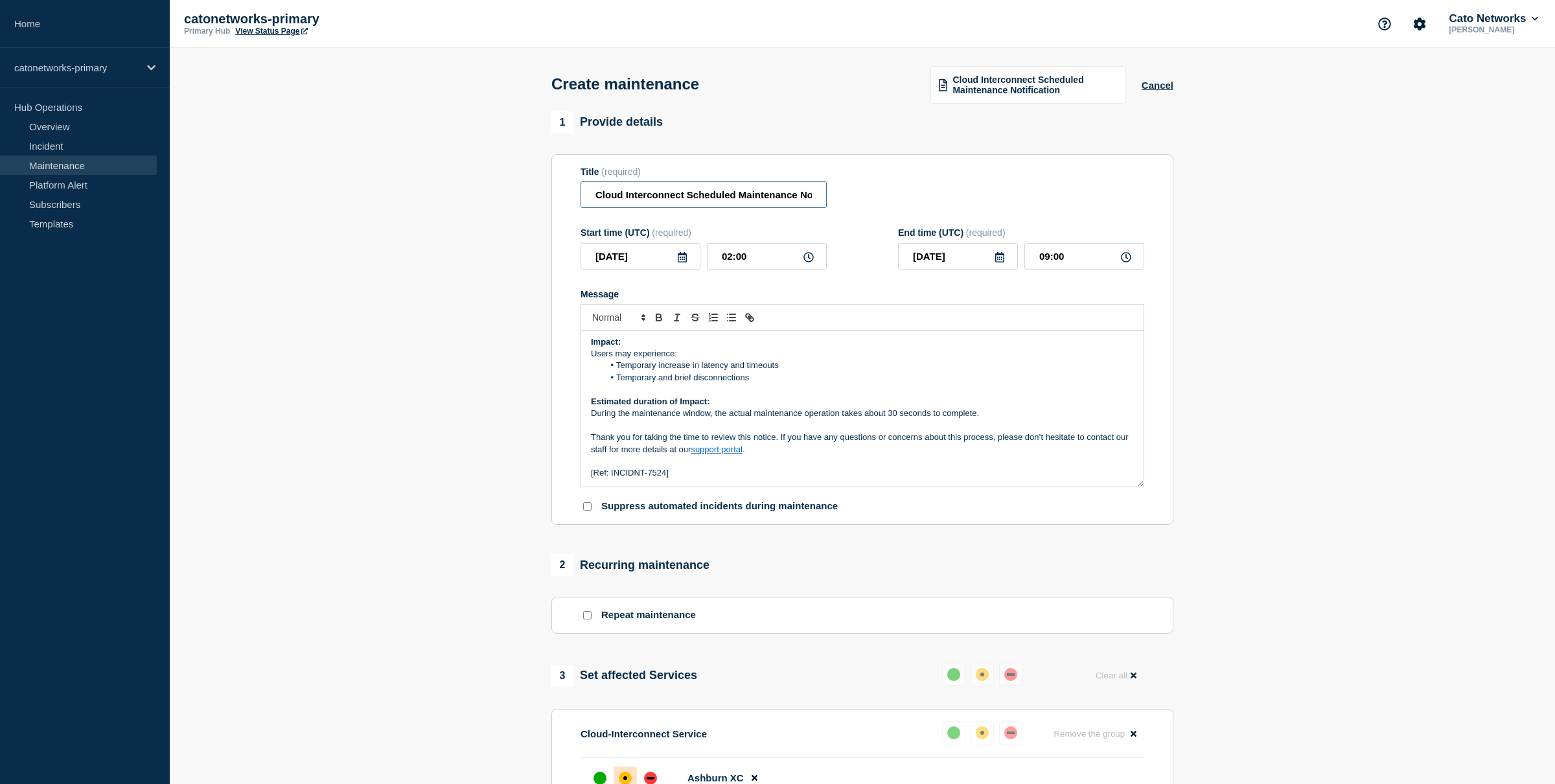
click at [787, 203] on input "Cloud Interconnect Scheduled Maintenance Notification" at bounding box center [703, 194] width 246 height 27
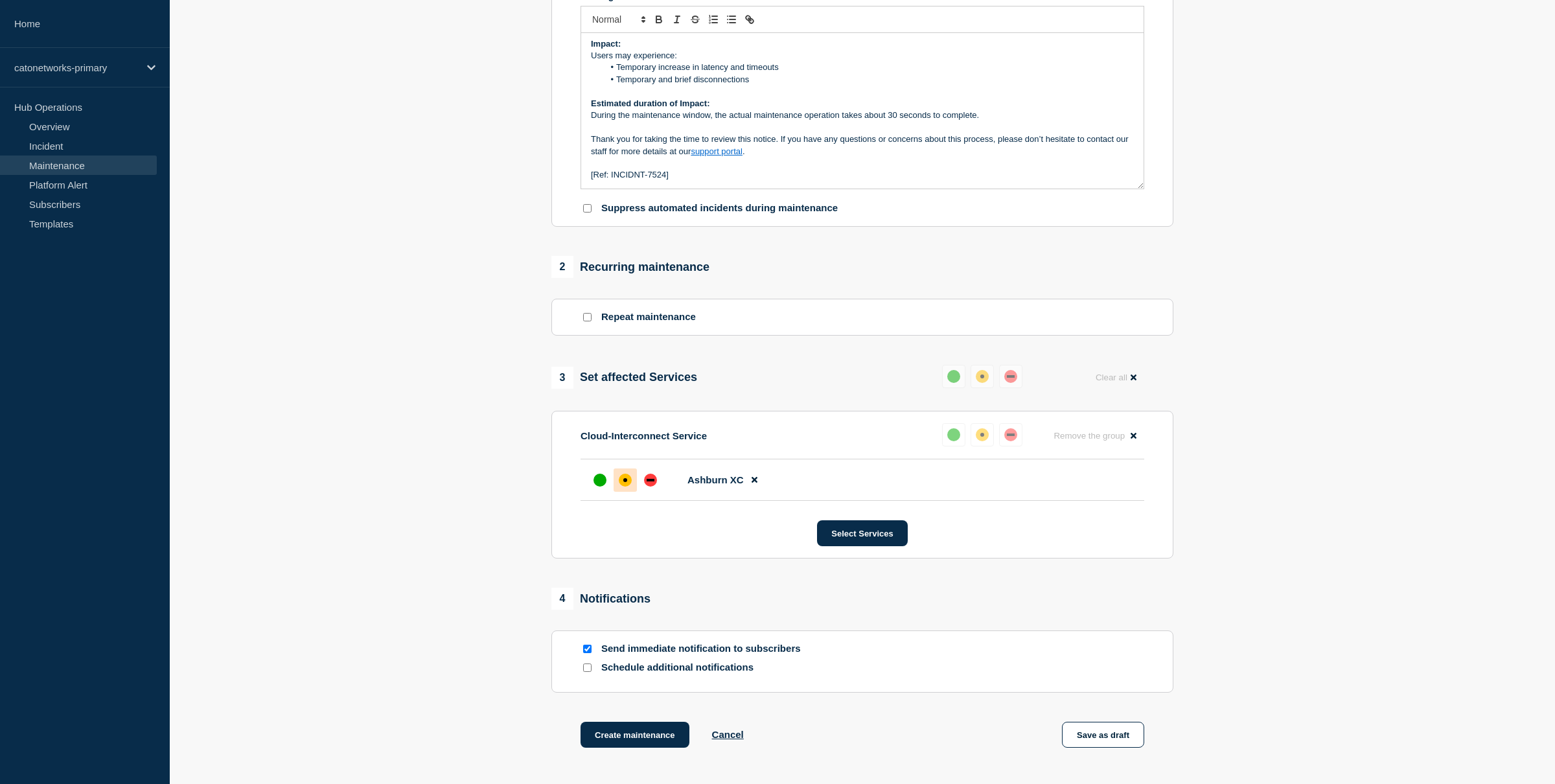
scroll to position [436, 0]
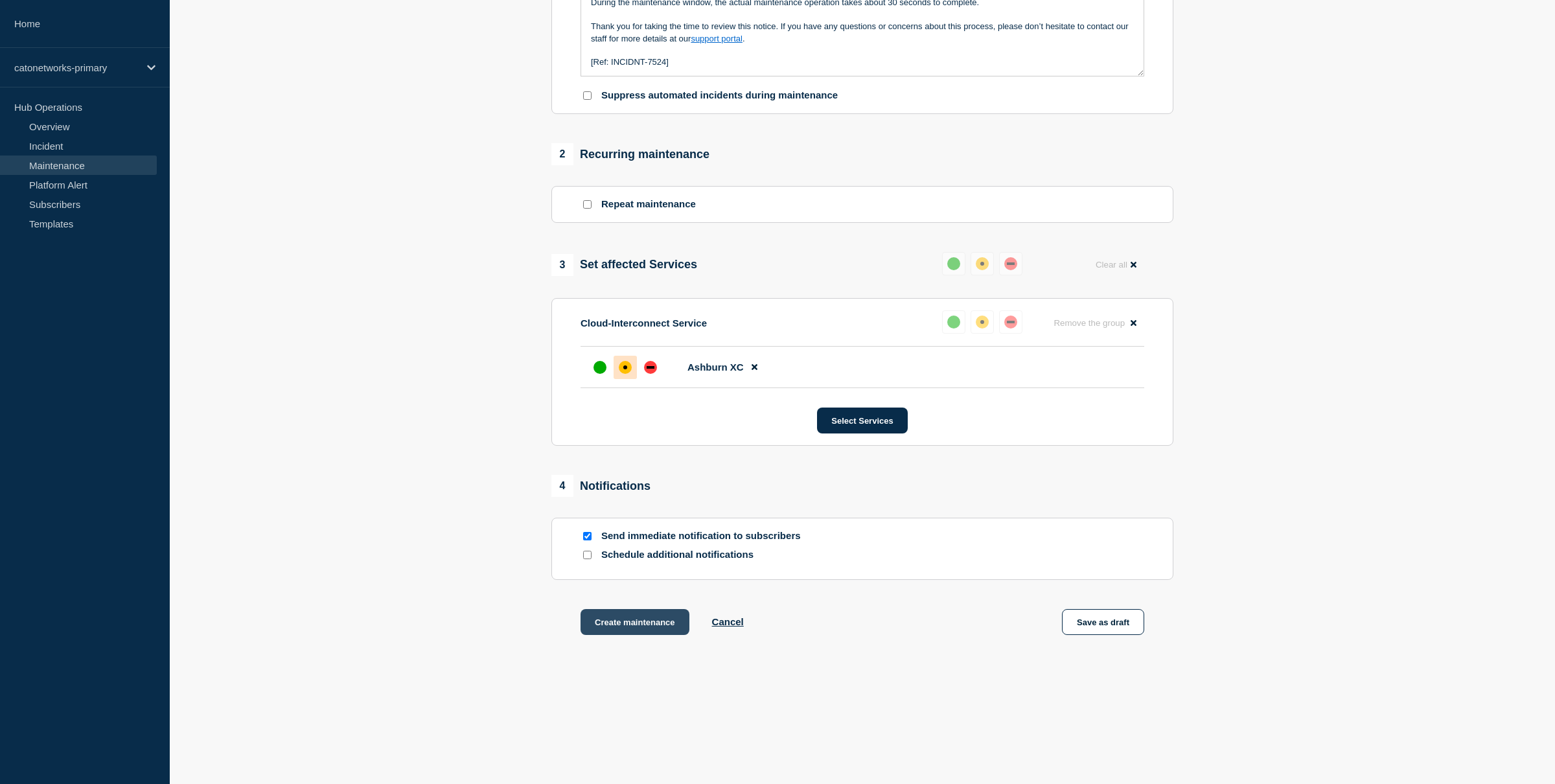
click at [629, 629] on button "Create maintenance" at bounding box center [634, 622] width 109 height 26
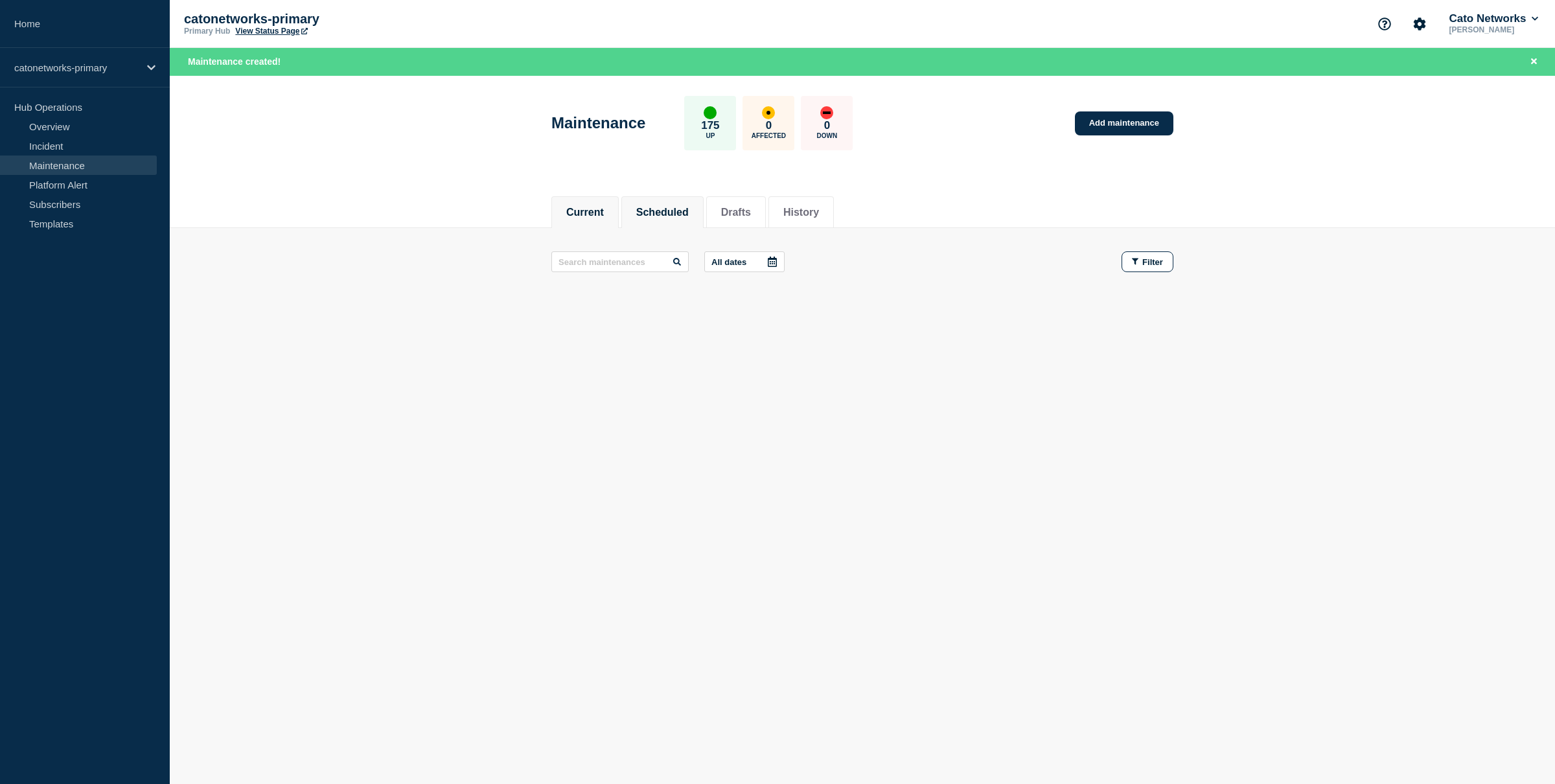
click at [670, 214] on button "Scheduled" at bounding box center [663, 212] width 52 height 11
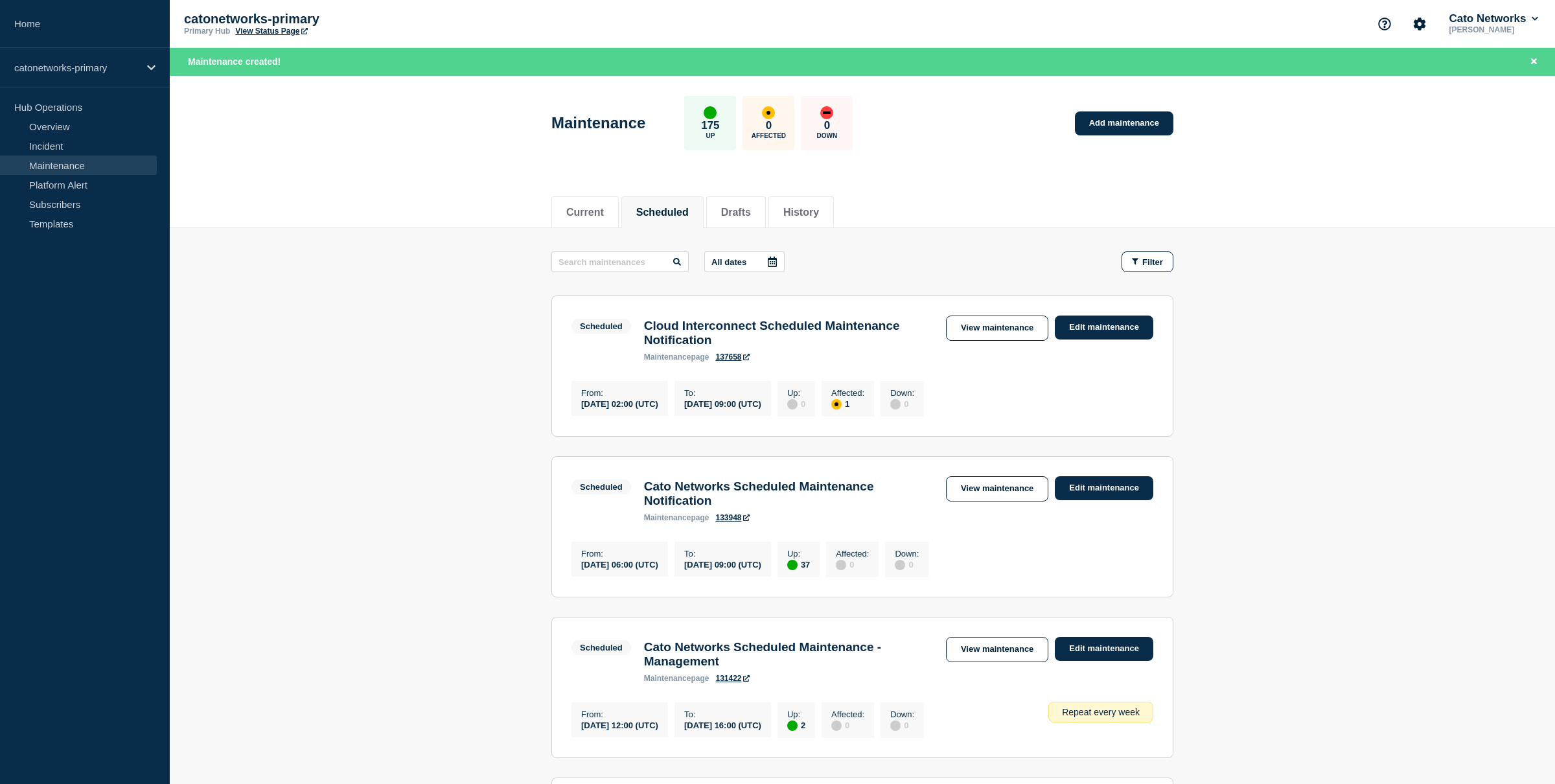
click at [750, 360] on icon at bounding box center [746, 356] width 6 height 6
